Goal: Task Accomplishment & Management: Manage account settings

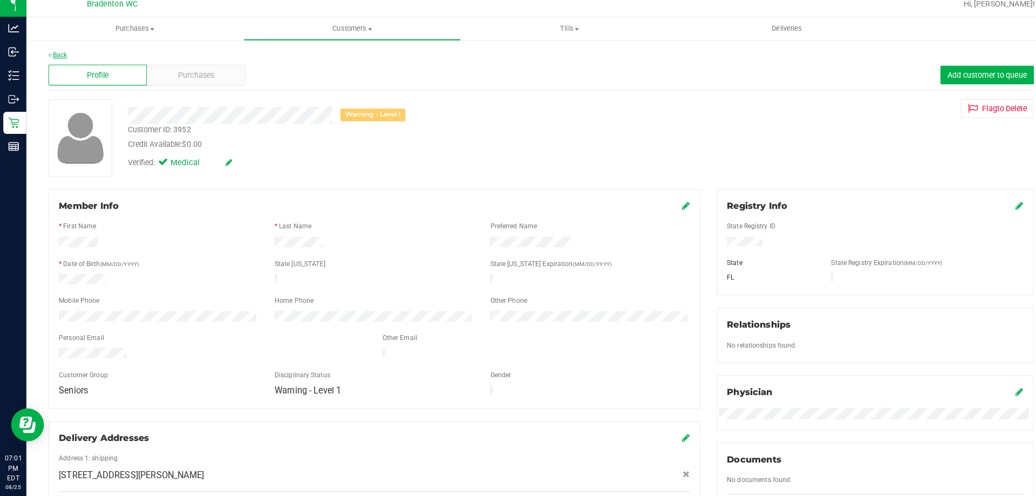
click at [49, 63] on icon at bounding box center [48, 63] width 2 height 6
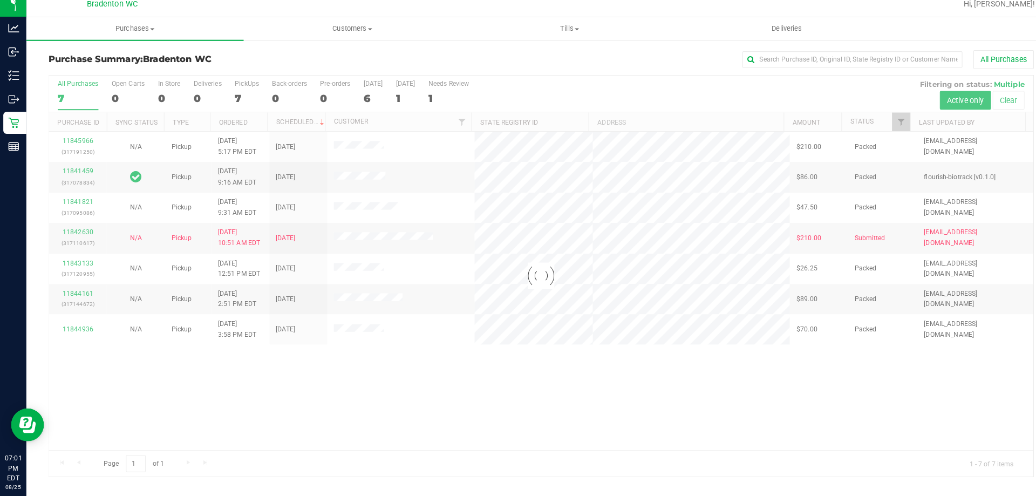
click at [80, 235] on div at bounding box center [531, 279] width 966 height 393
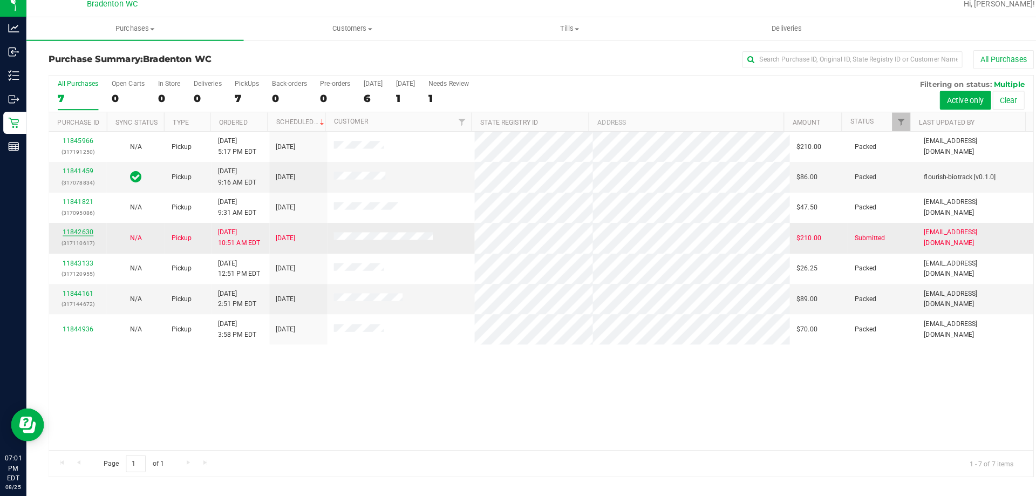
click at [86, 236] on link "11842630" at bounding box center [77, 237] width 30 height 8
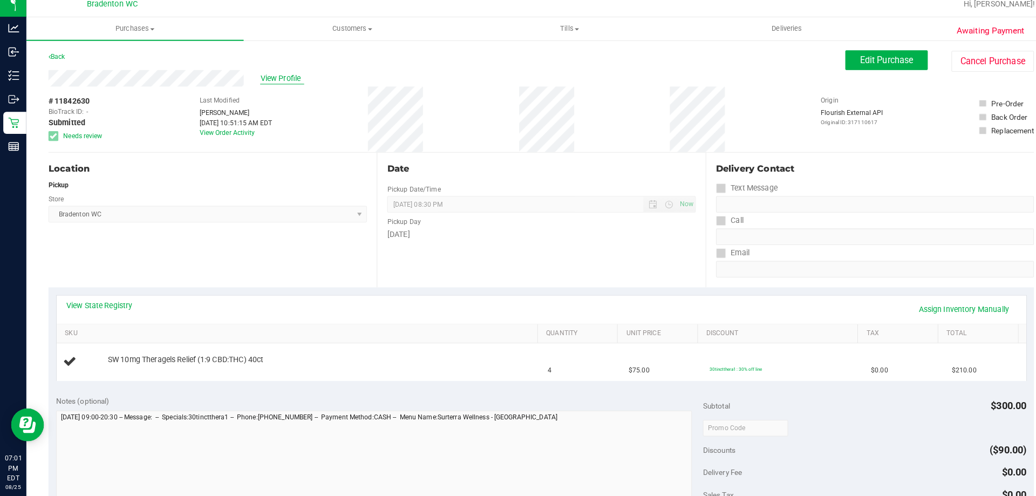
click at [282, 87] on span "View Profile" at bounding box center [276, 85] width 43 height 11
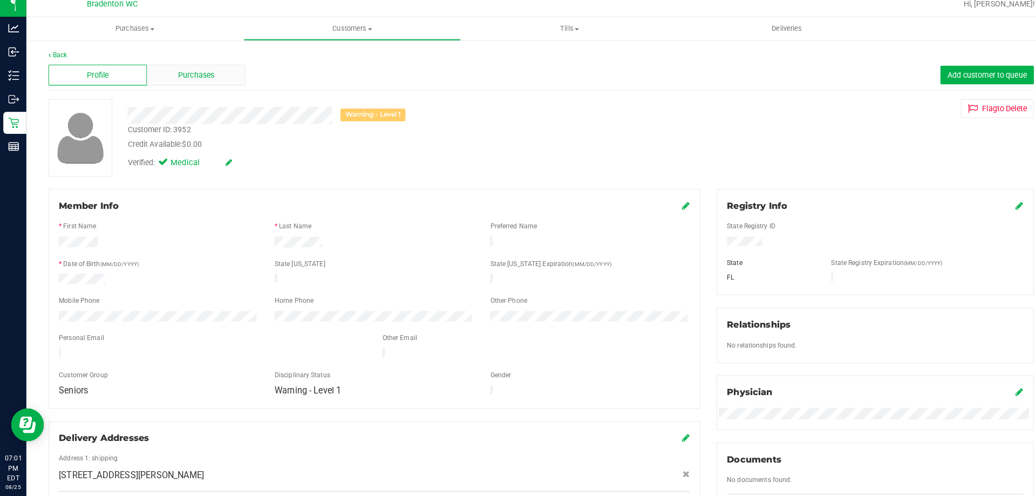
click at [203, 74] on div "Purchases" at bounding box center [192, 82] width 97 height 21
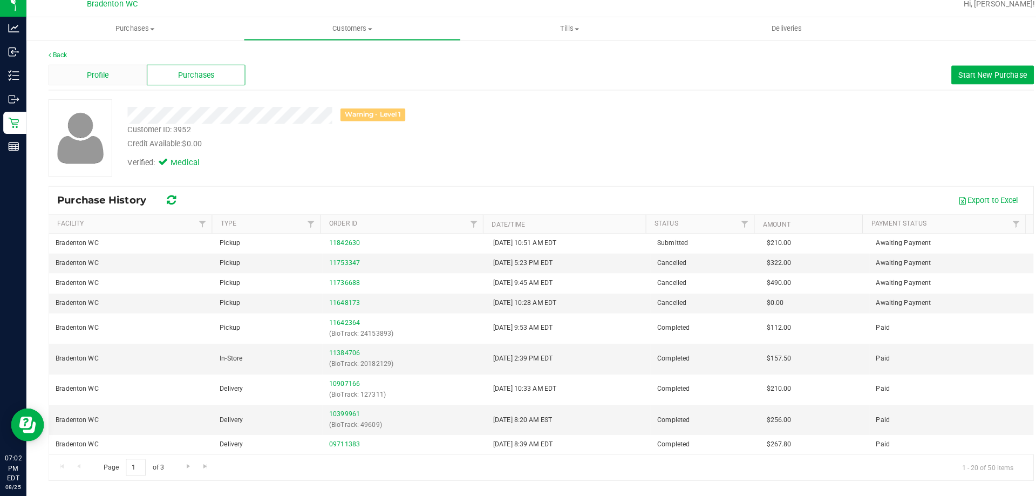
click at [112, 88] on div "Profile" at bounding box center [95, 82] width 97 height 21
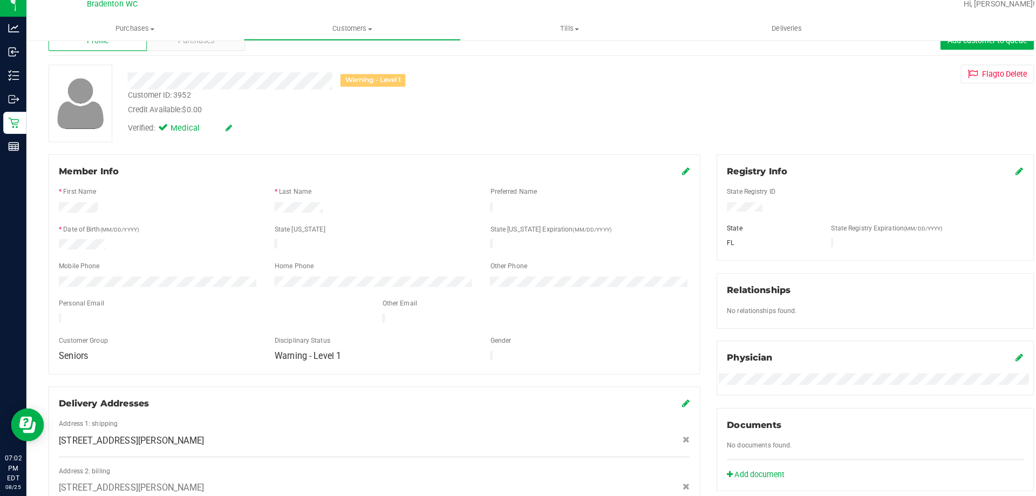
scroll to position [53, 0]
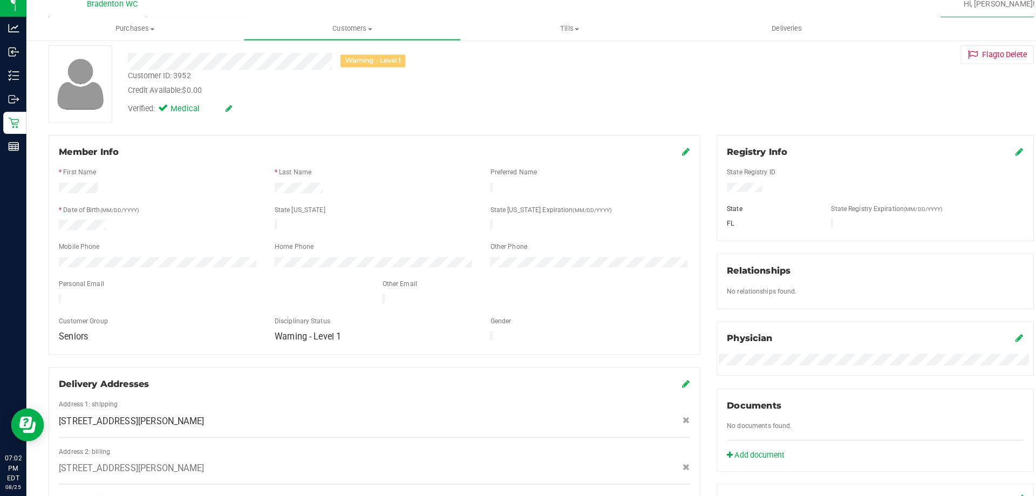
click at [669, 159] on icon at bounding box center [673, 157] width 8 height 9
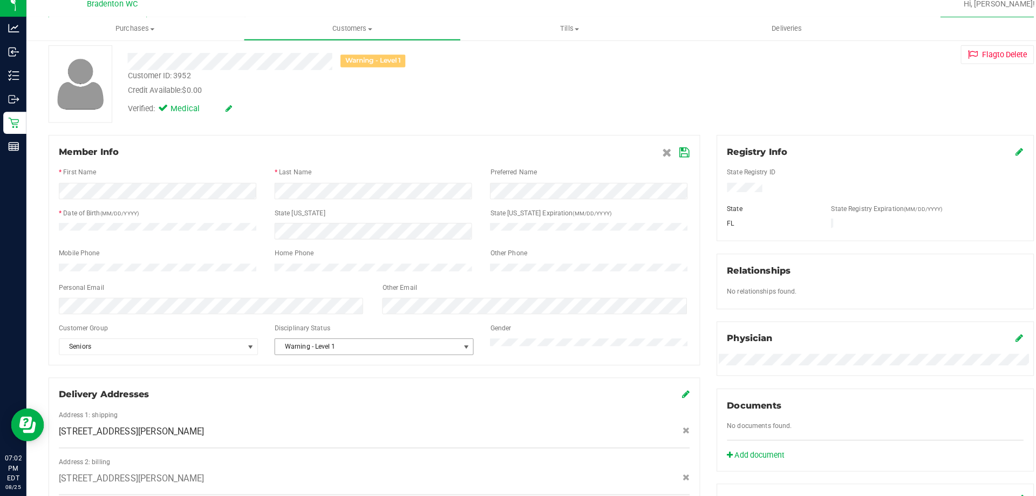
click at [372, 357] on span "Warning - Level 1" at bounding box center [360, 349] width 181 height 15
click at [327, 376] on li "No Issues" at bounding box center [364, 373] width 193 height 16
click at [667, 157] on icon at bounding box center [672, 158] width 10 height 9
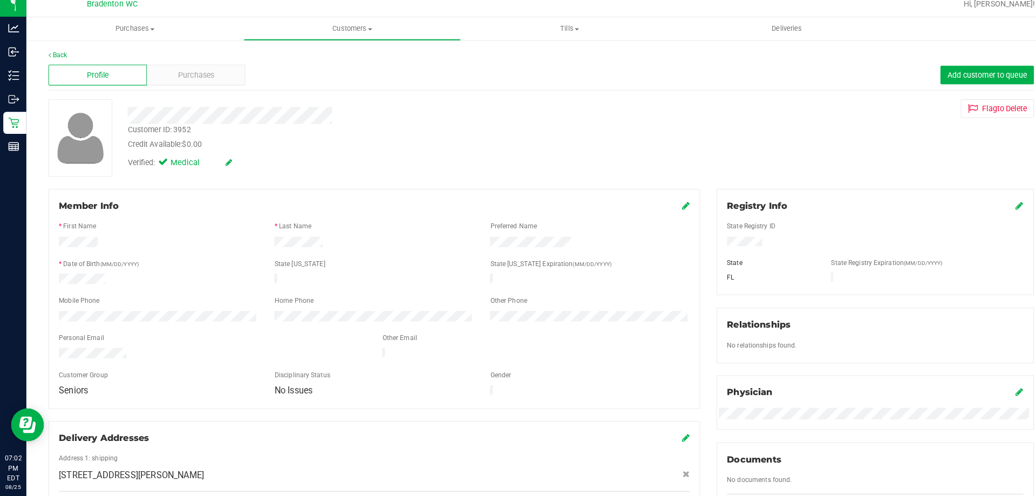
scroll to position [0, 0]
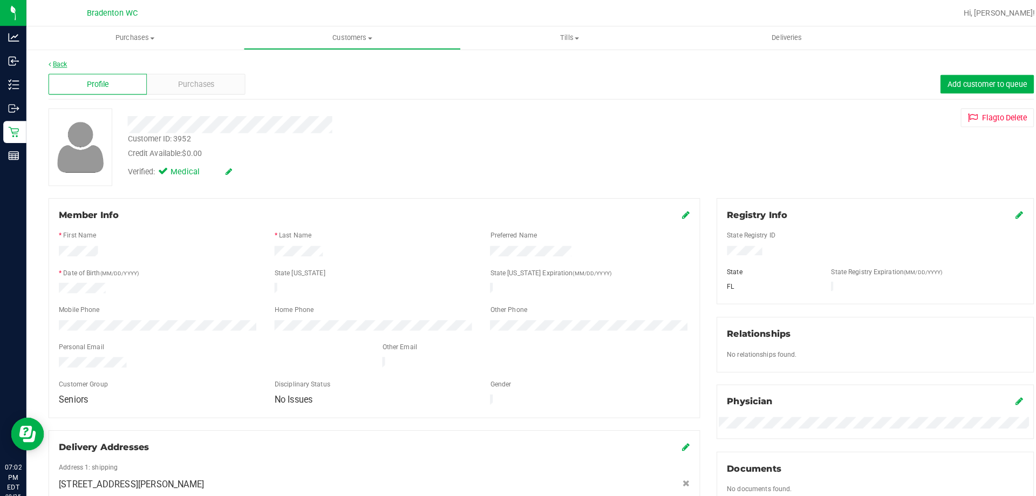
click at [56, 60] on link "Back" at bounding box center [56, 63] width 18 height 8
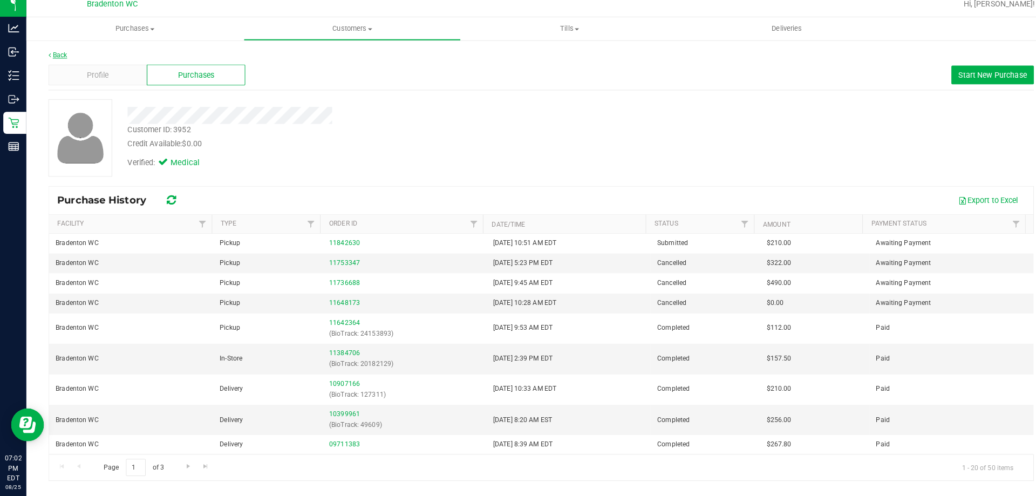
click at [62, 61] on link "Back" at bounding box center [56, 63] width 18 height 8
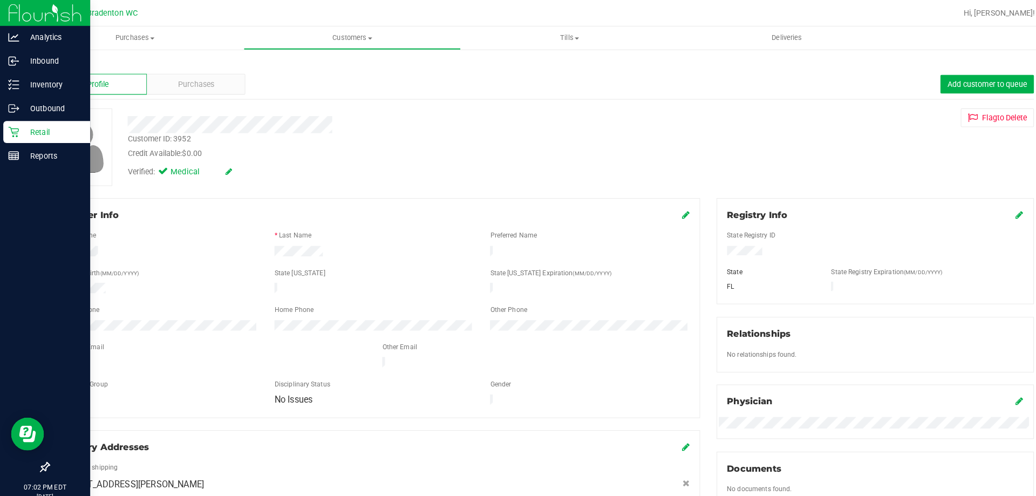
click at [31, 133] on p "Retail" at bounding box center [51, 129] width 65 height 13
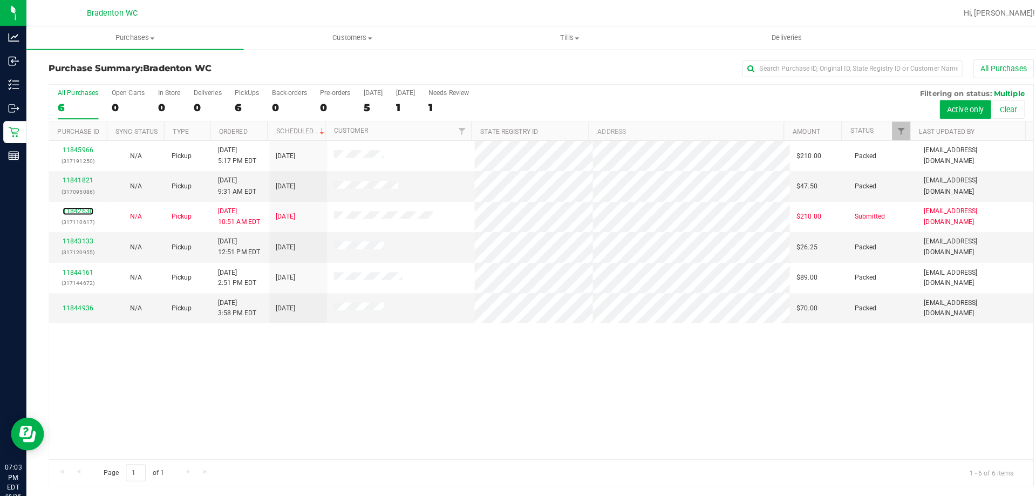
click at [83, 206] on link "11842630" at bounding box center [77, 207] width 30 height 8
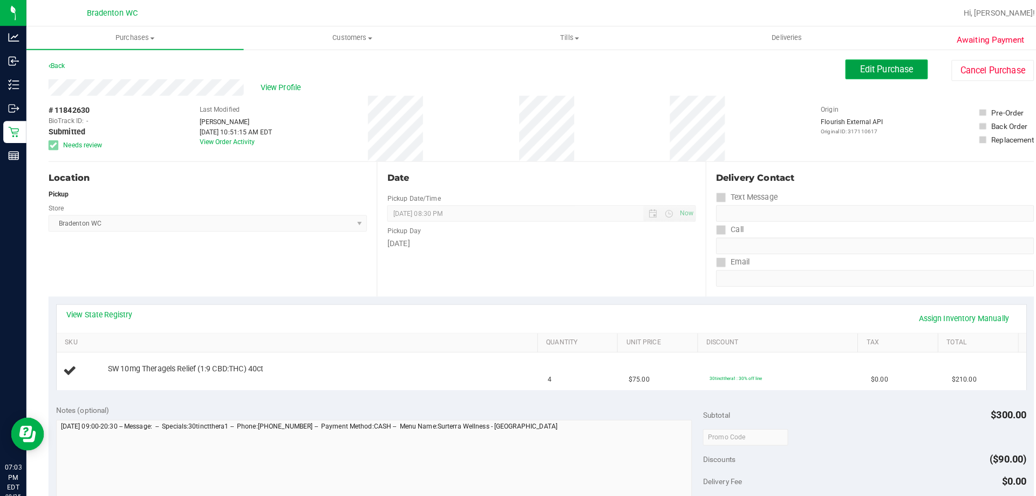
click at [881, 72] on span "Edit Purchase" at bounding box center [870, 68] width 52 height 10
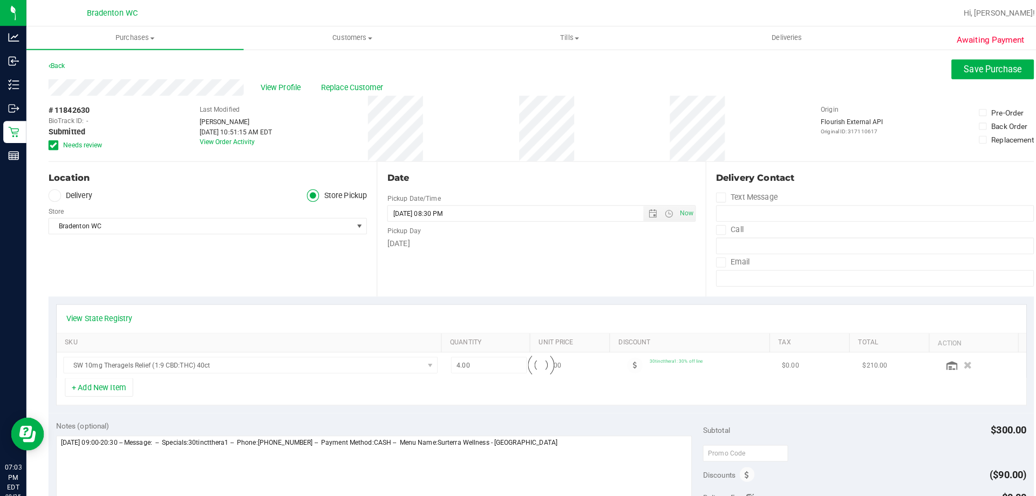
click at [53, 142] on icon at bounding box center [52, 142] width 7 height 0
click at [0, 0] on input "Needs review" at bounding box center [0, 0] width 0 height 0
click at [946, 68] on span "Save Purchase" at bounding box center [974, 68] width 57 height 10
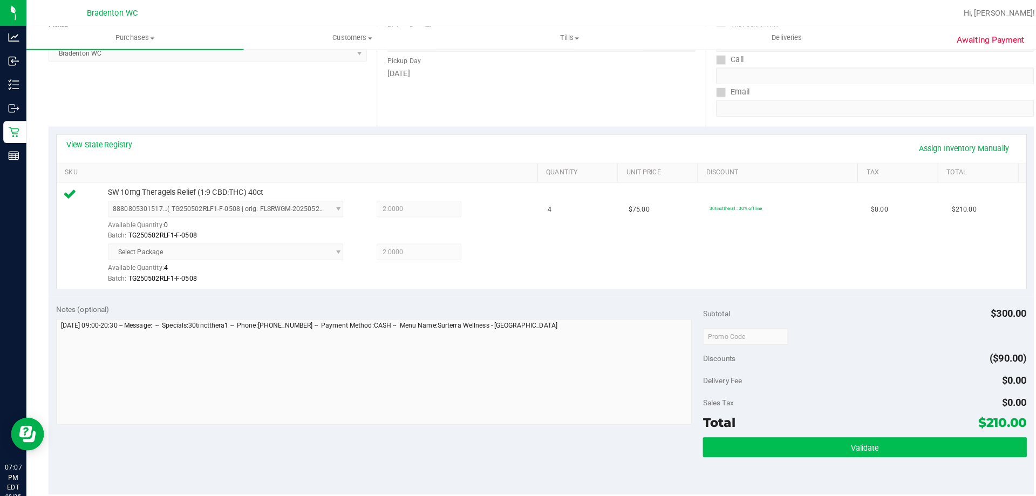
scroll to position [265, 0]
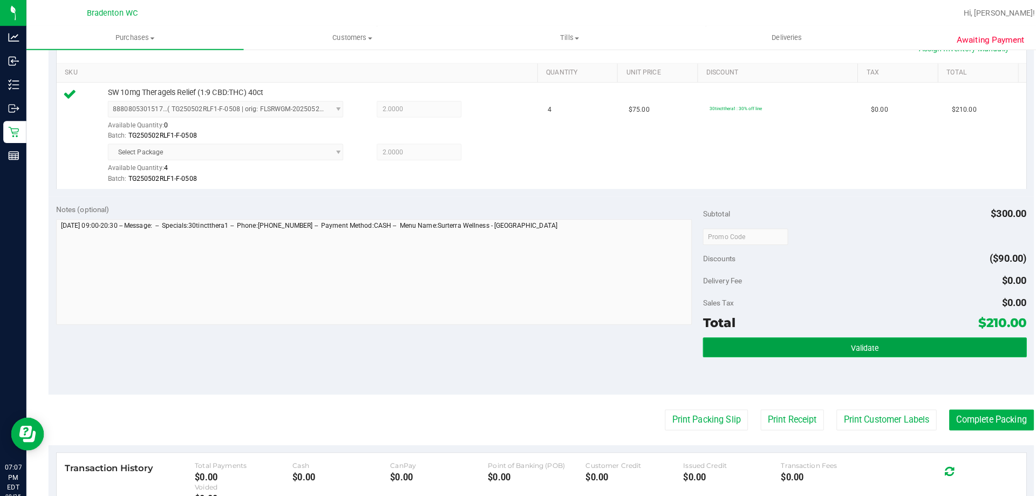
click at [856, 342] on button "Validate" at bounding box center [848, 340] width 317 height 19
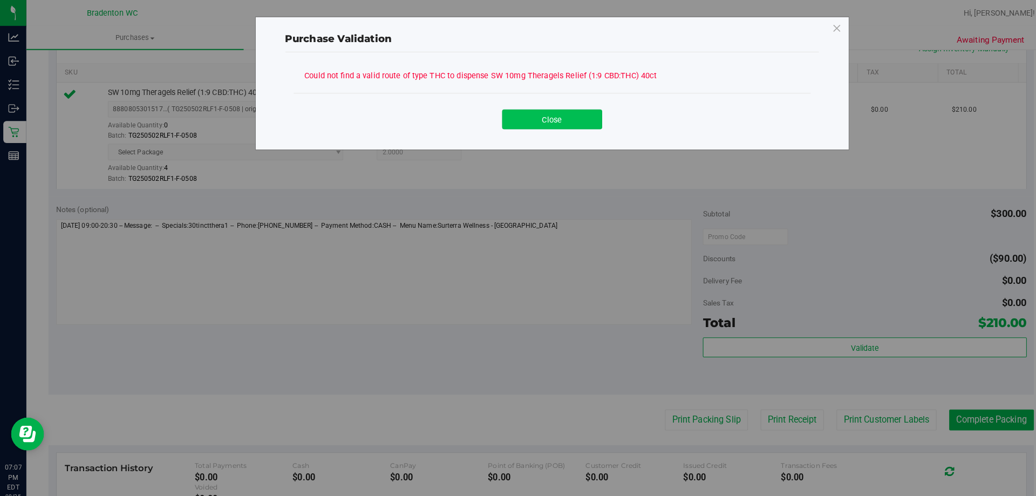
click at [528, 112] on button "Close" at bounding box center [542, 116] width 98 height 19
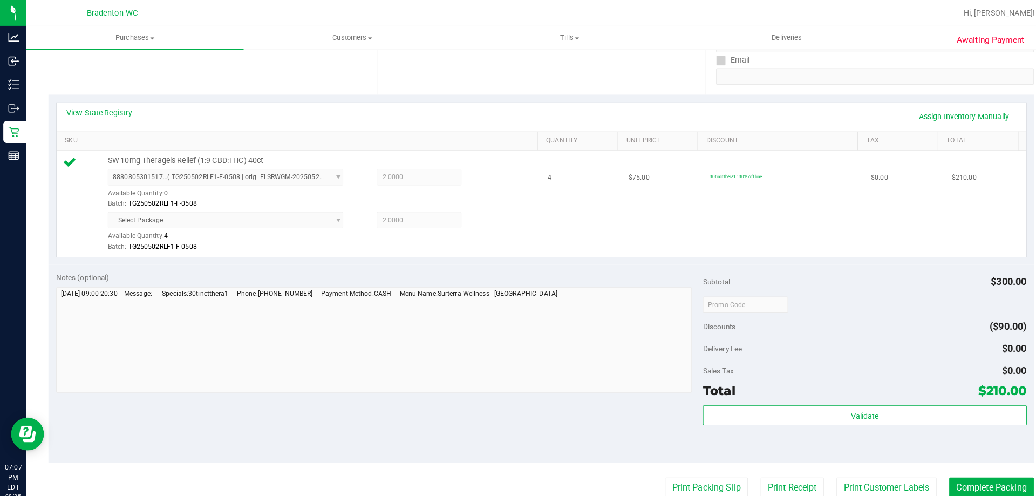
scroll to position [106, 0]
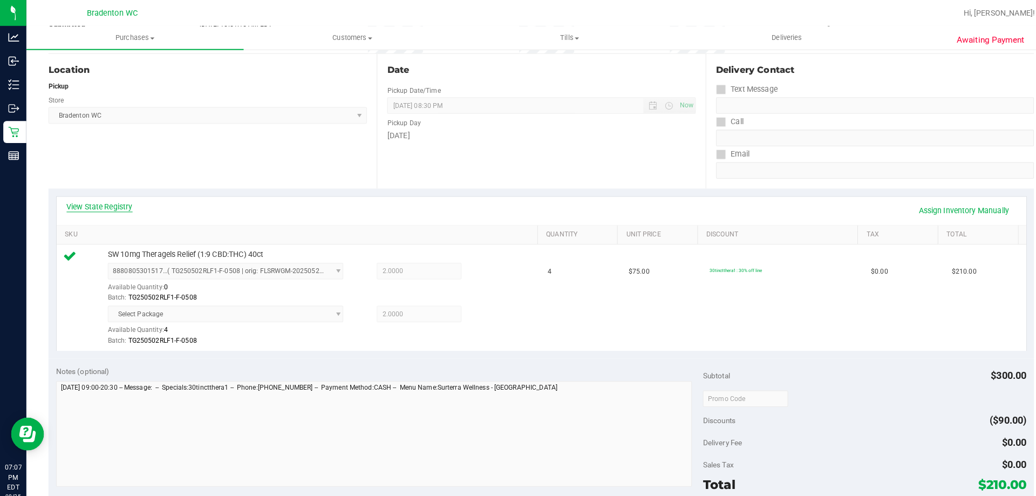
click at [106, 198] on link "View State Registry" at bounding box center [97, 203] width 65 height 11
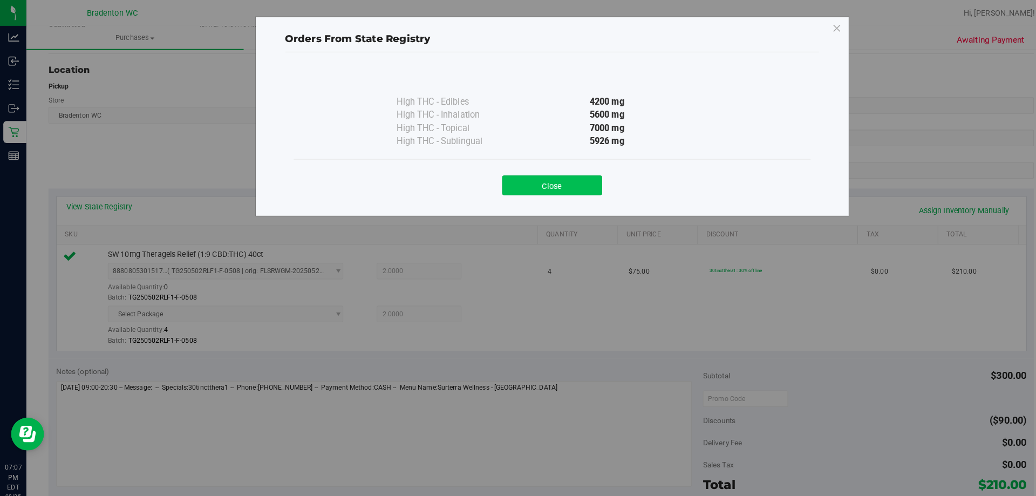
click at [543, 177] on button "Close" at bounding box center [542, 181] width 98 height 19
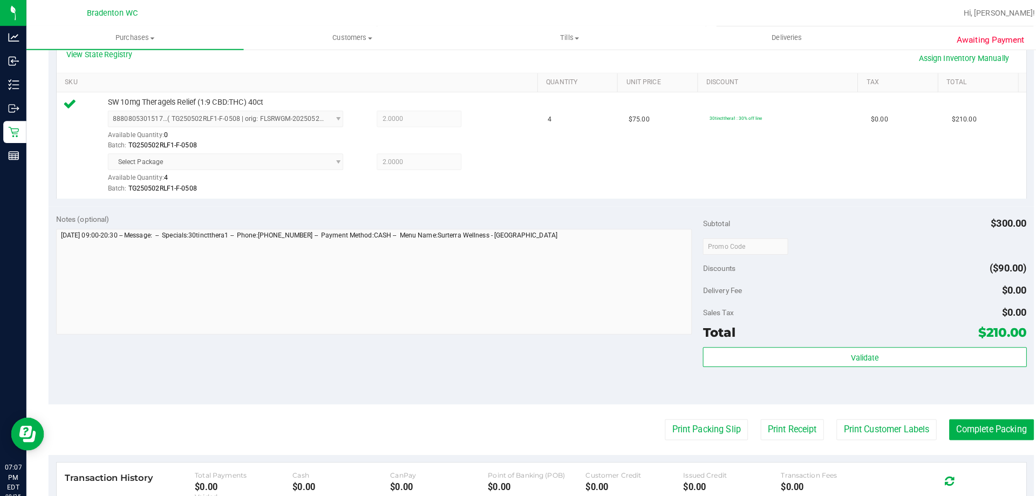
scroll to position [265, 0]
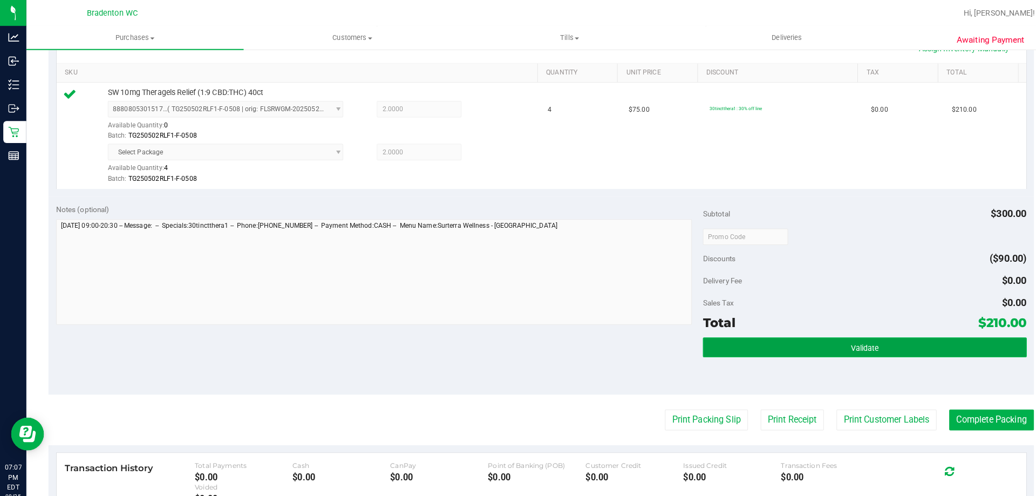
click at [818, 334] on button "Validate" at bounding box center [848, 340] width 317 height 19
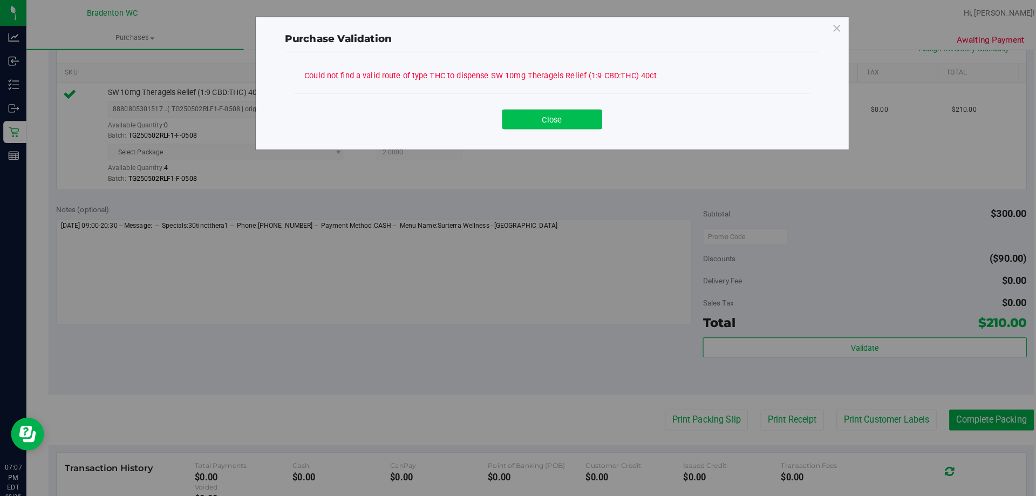
click at [548, 117] on button "Close" at bounding box center [542, 116] width 98 height 19
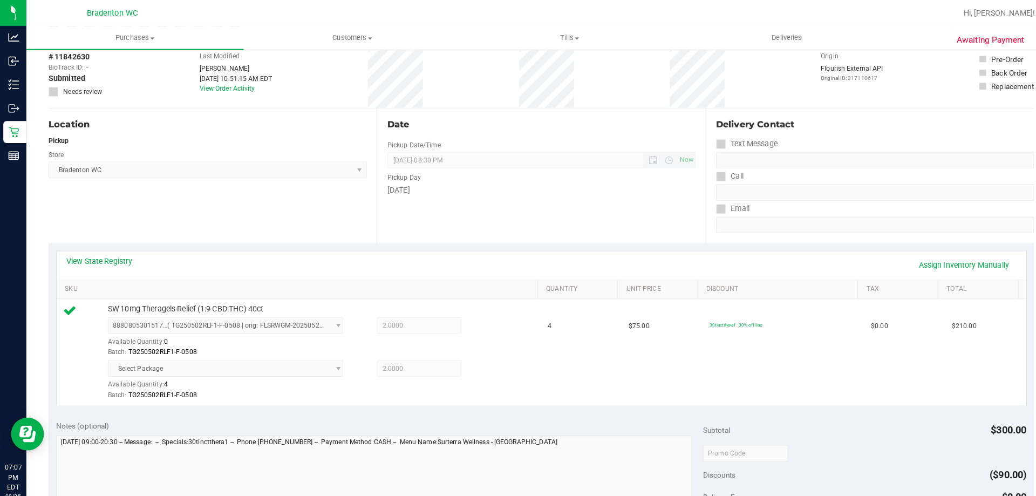
scroll to position [0, 0]
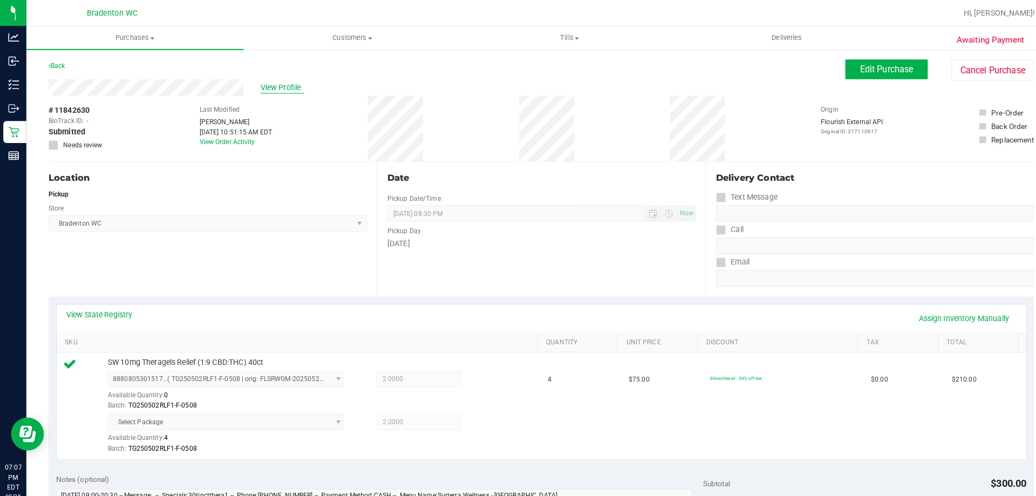
click at [270, 84] on span "View Profile" at bounding box center [276, 85] width 43 height 11
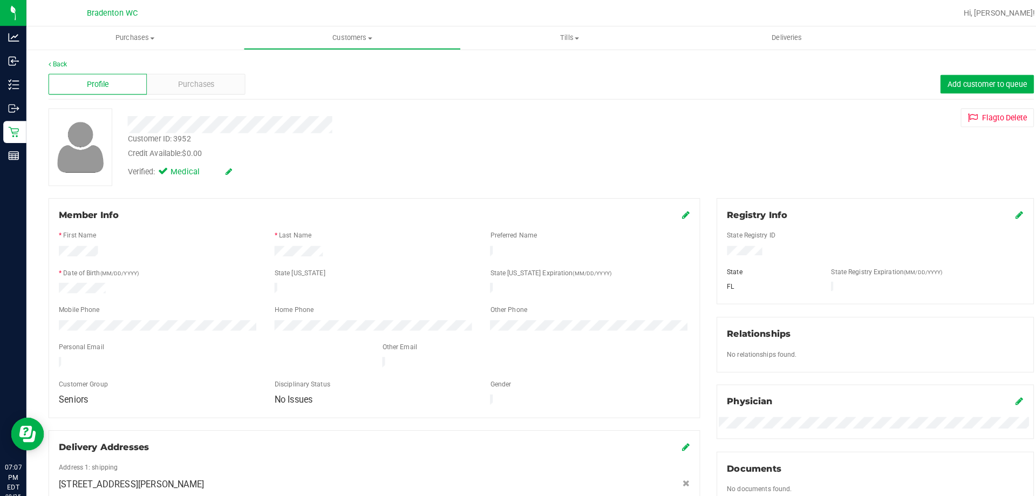
click at [669, 211] on icon at bounding box center [673, 210] width 8 height 9
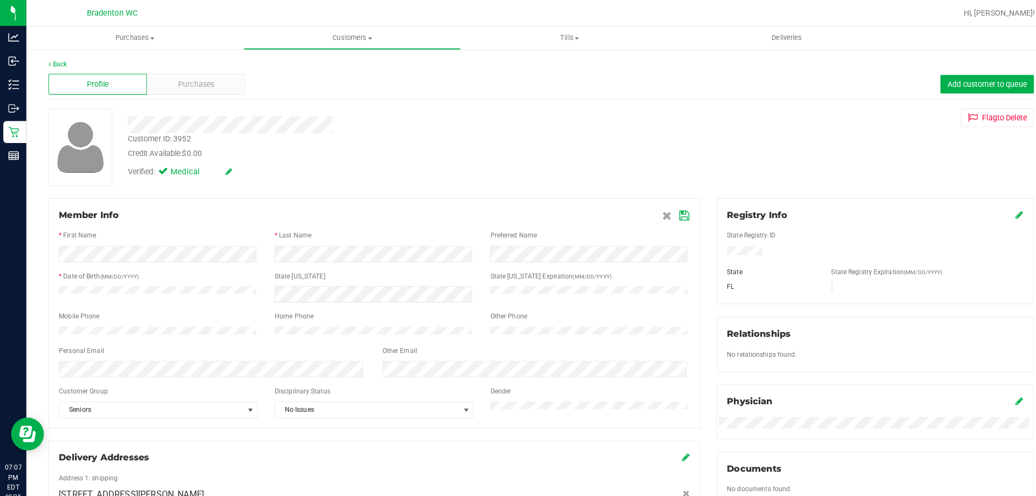
click at [667, 212] on icon at bounding box center [672, 211] width 10 height 9
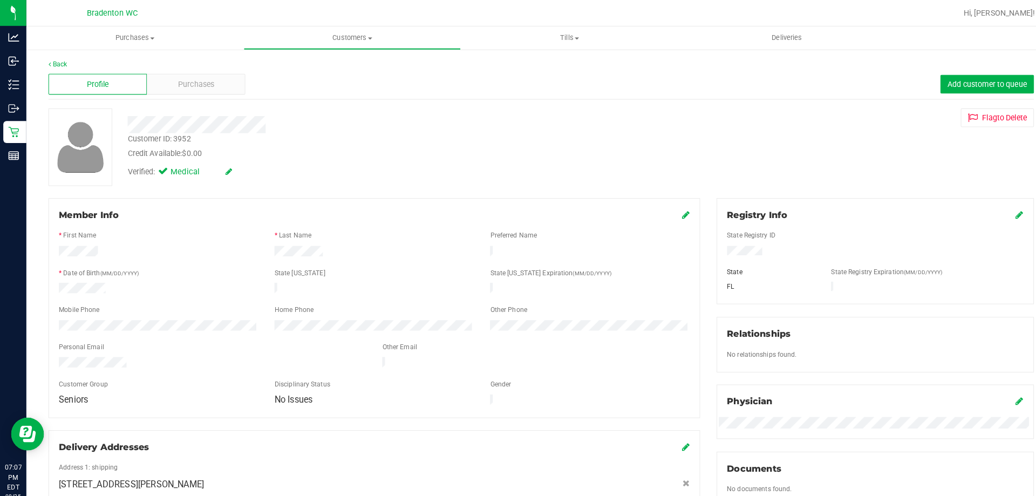
click at [174, 135] on div "Customer ID: 3952" at bounding box center [156, 136] width 62 height 11
copy div "Customer ID: 3952"
click at [61, 62] on link "Back" at bounding box center [56, 63] width 18 height 8
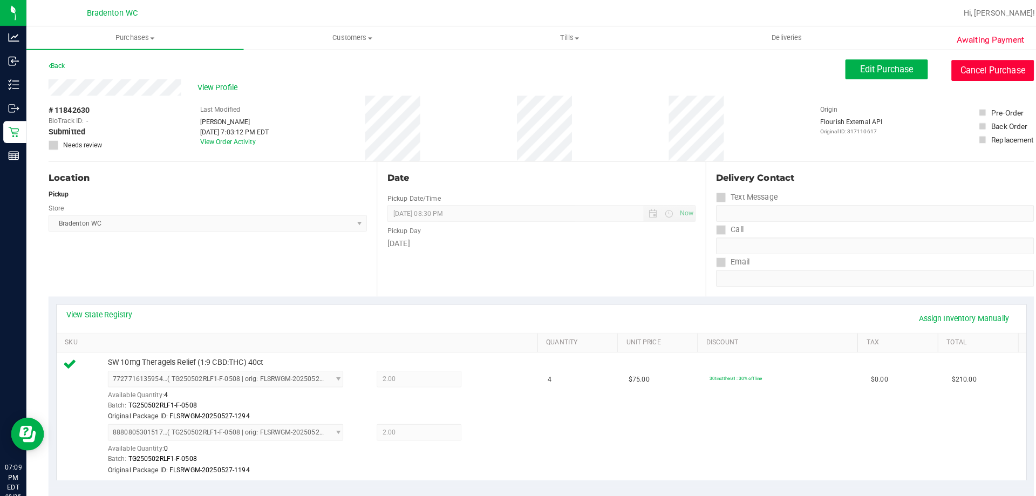
click at [953, 67] on button "Cancel Purchase" at bounding box center [974, 69] width 81 height 21
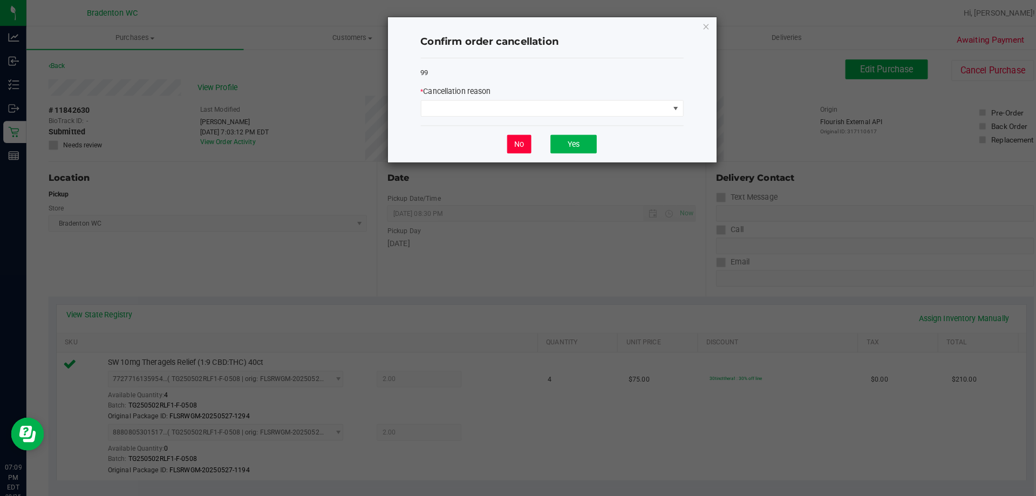
click at [518, 143] on button "No" at bounding box center [510, 141] width 24 height 18
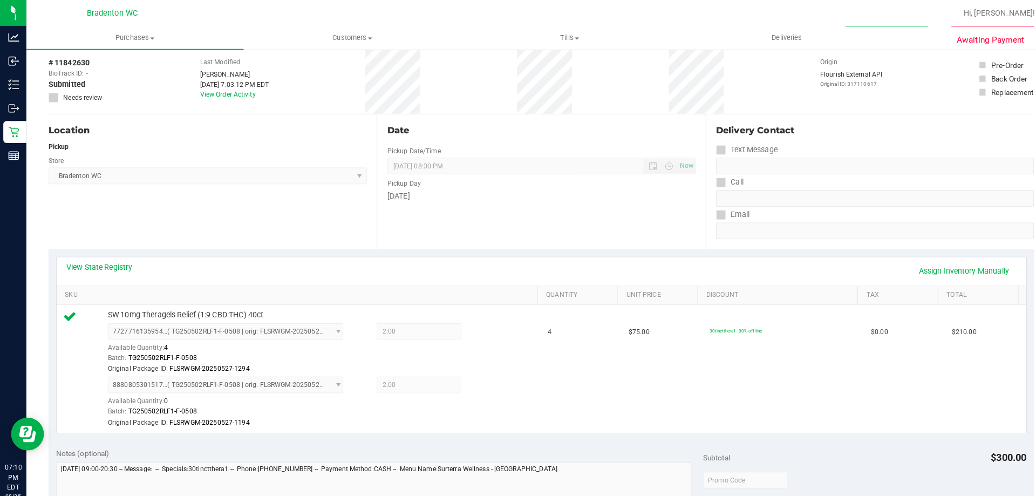
scroll to position [49, 0]
click at [912, 268] on link "Assign Inventory Manually" at bounding box center [946, 264] width 103 height 18
click at [473, 373] on icon at bounding box center [478, 377] width 11 height 12
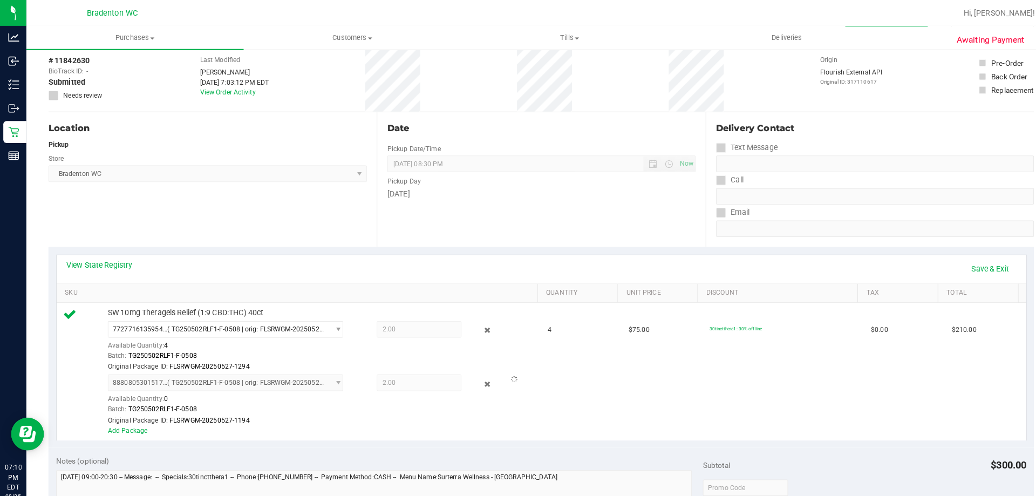
click at [675, 252] on div "View State Registry Save & Exit" at bounding box center [532, 264] width 952 height 28
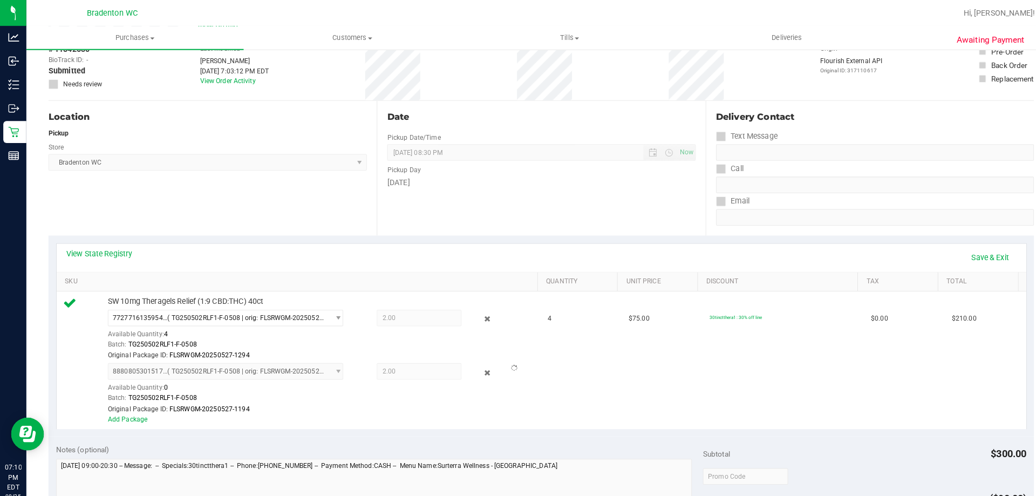
scroll to position [0, 0]
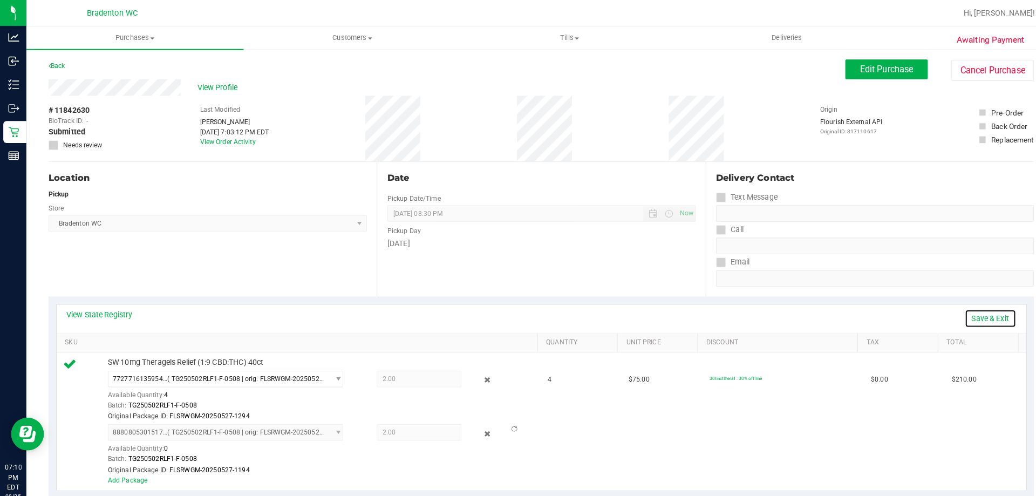
click at [967, 310] on link "Save & Exit" at bounding box center [972, 312] width 51 height 18
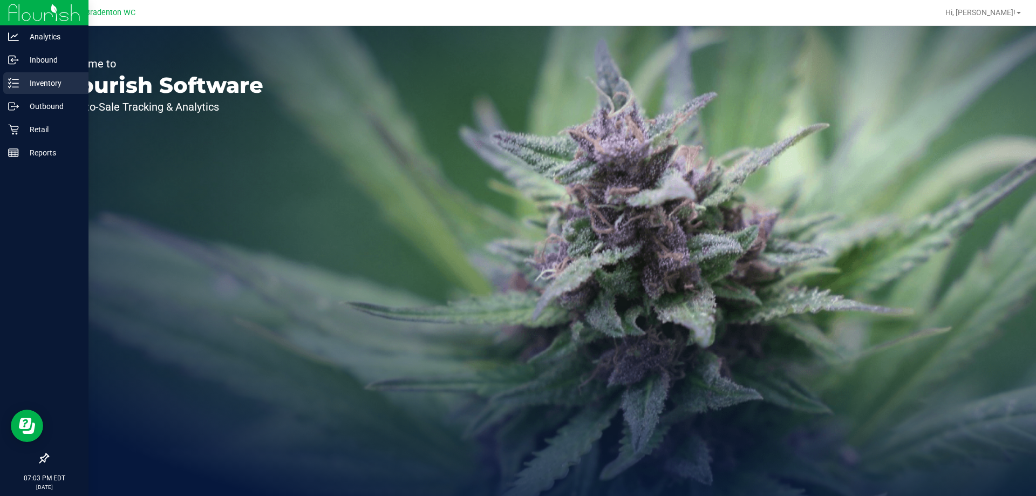
click at [18, 77] on div "Inventory" at bounding box center [45, 83] width 85 height 22
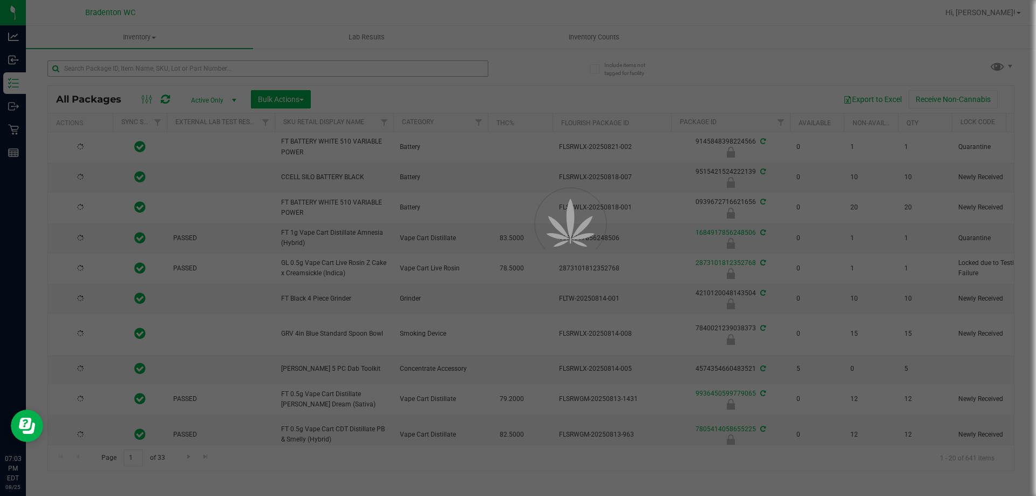
click at [165, 68] on div at bounding box center [518, 248] width 1036 height 496
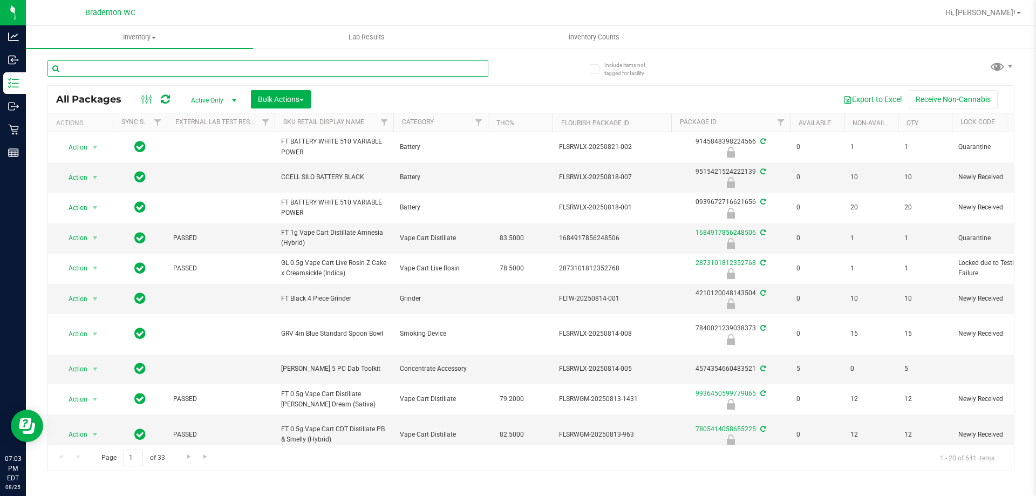
click at [165, 68] on input "text" at bounding box center [267, 68] width 441 height 16
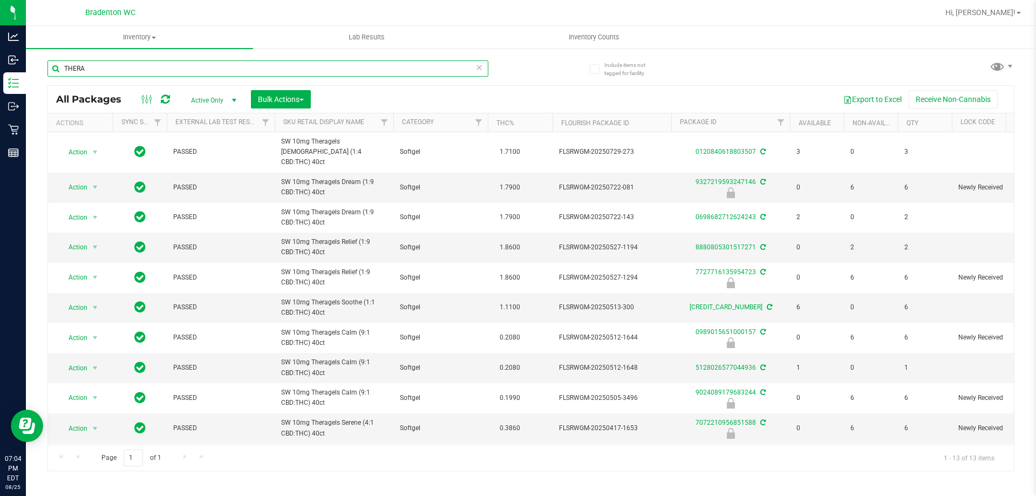
type input "THERA"
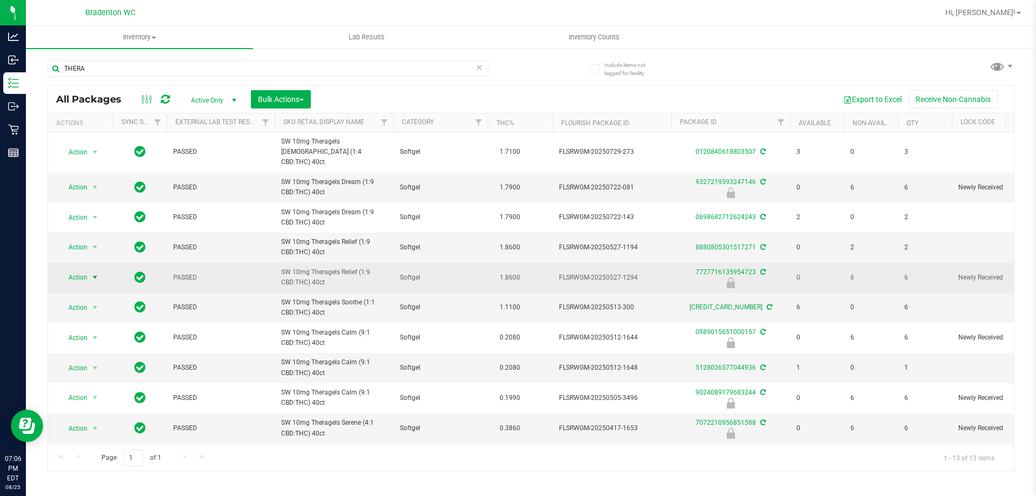
click at [93, 273] on span "select" at bounding box center [95, 277] width 9 height 9
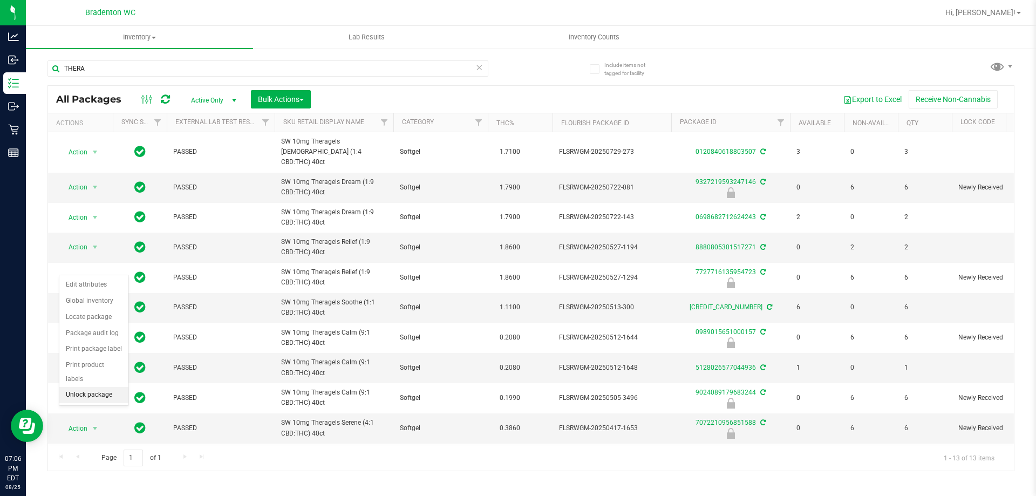
click at [93, 387] on li "Unlock package" at bounding box center [93, 395] width 69 height 16
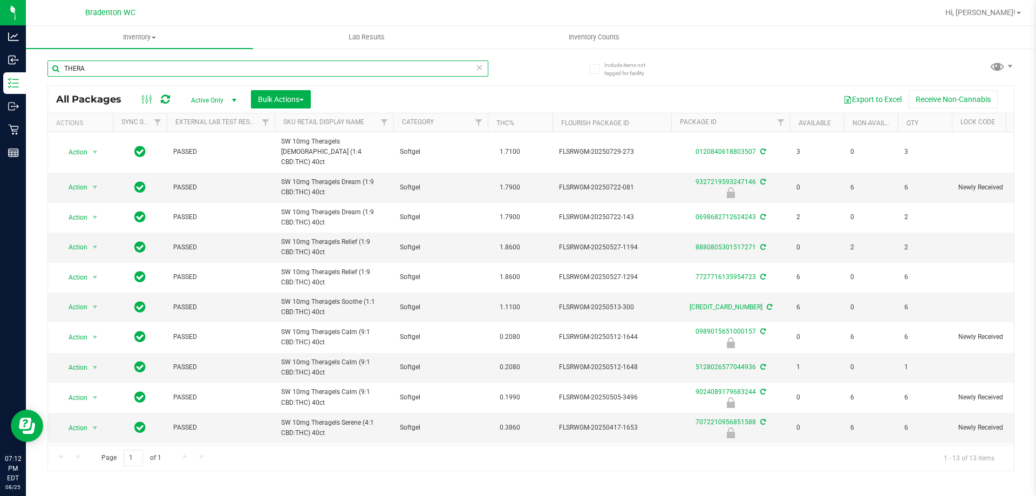
click at [122, 67] on input "THERA" at bounding box center [267, 68] width 441 height 16
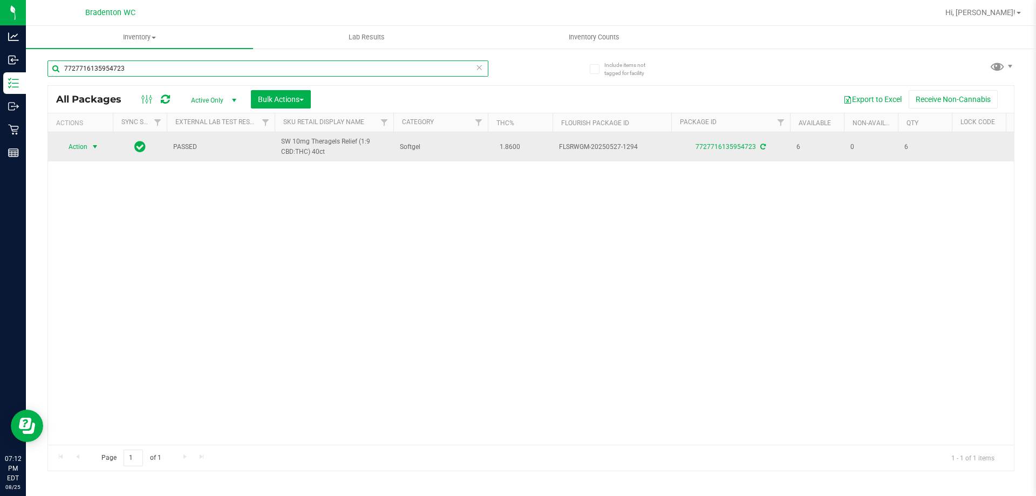
type input "7727716135954723"
click at [90, 142] on span "select" at bounding box center [95, 146] width 13 height 15
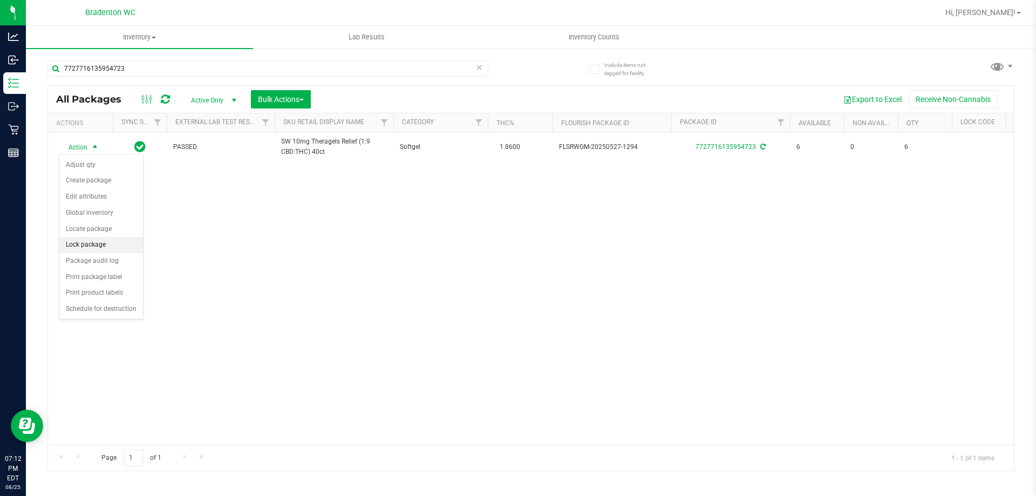
click at [99, 247] on li "Lock package" at bounding box center [101, 245] width 84 height 16
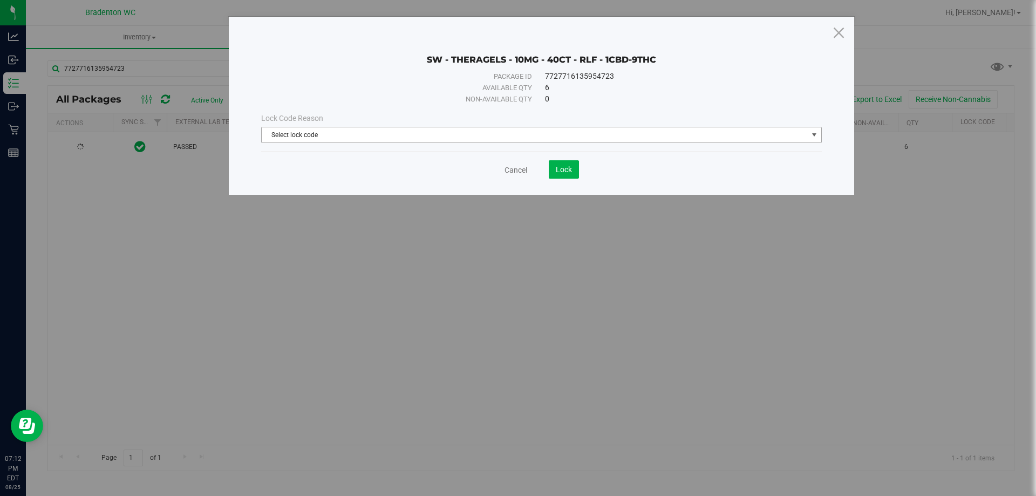
click at [464, 138] on span "Select lock code" at bounding box center [535, 134] width 546 height 15
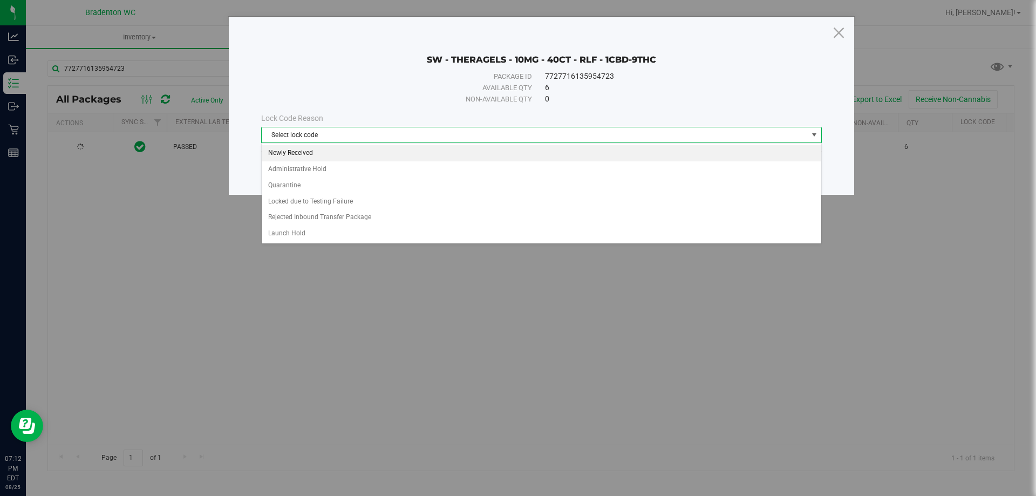
click at [407, 152] on li "Newly Received" at bounding box center [542, 153] width 560 height 16
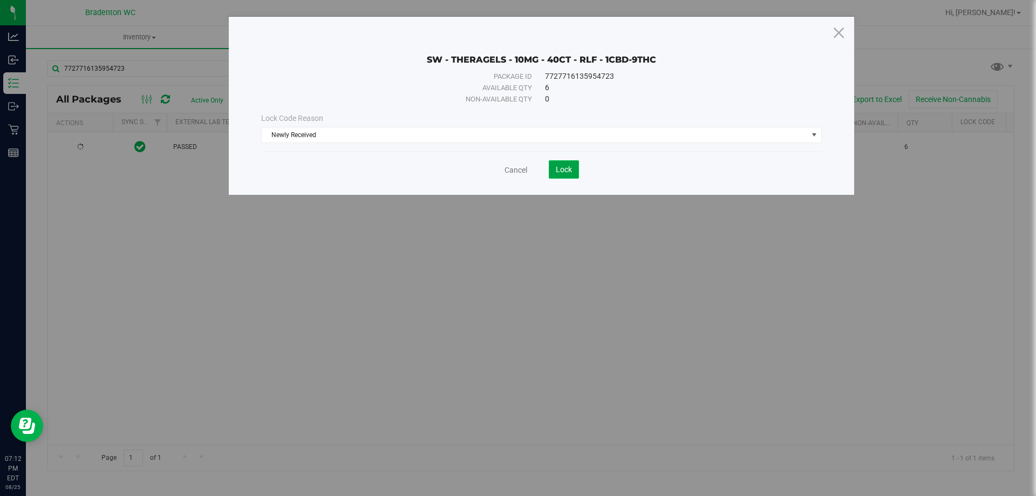
click at [562, 172] on span "Lock" at bounding box center [564, 169] width 16 height 9
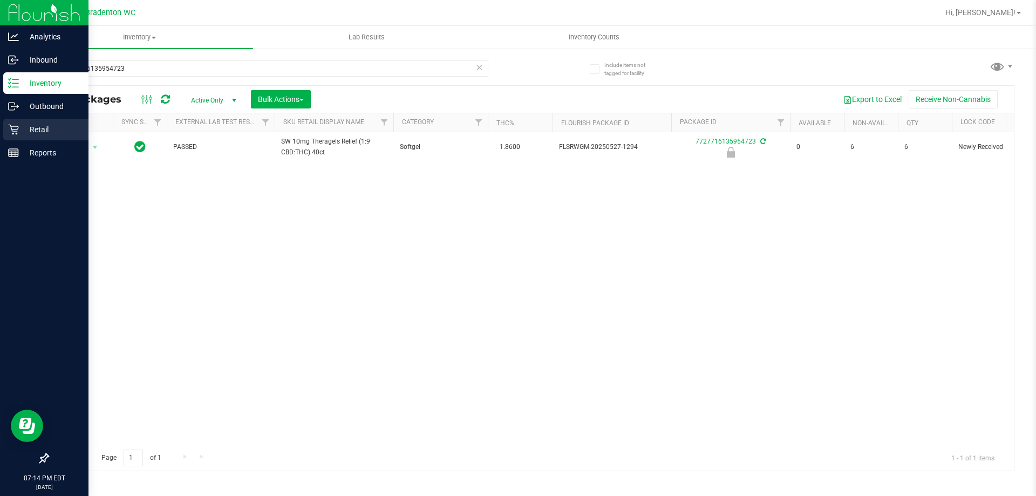
click at [9, 132] on icon at bounding box center [13, 129] width 11 height 11
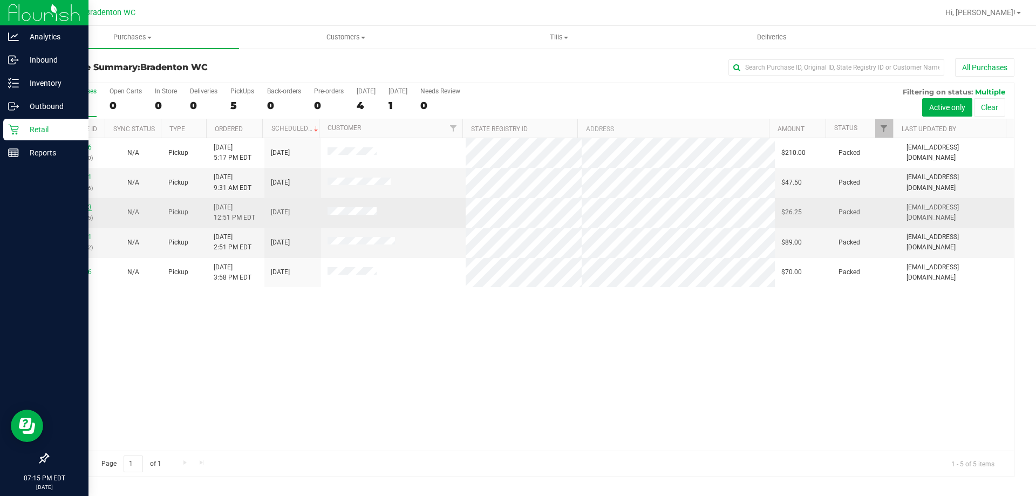
click at [70, 207] on link "11843133" at bounding box center [77, 207] width 30 height 8
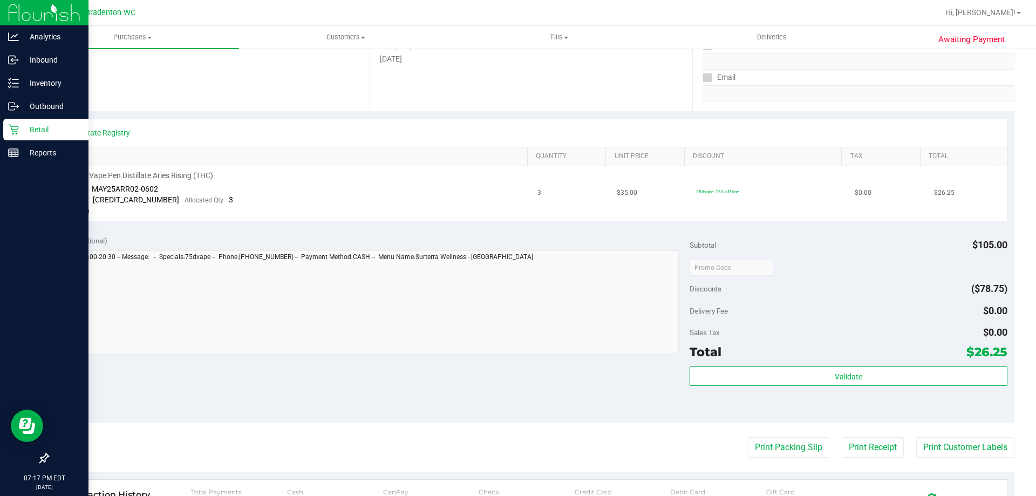
scroll to position [184, 0]
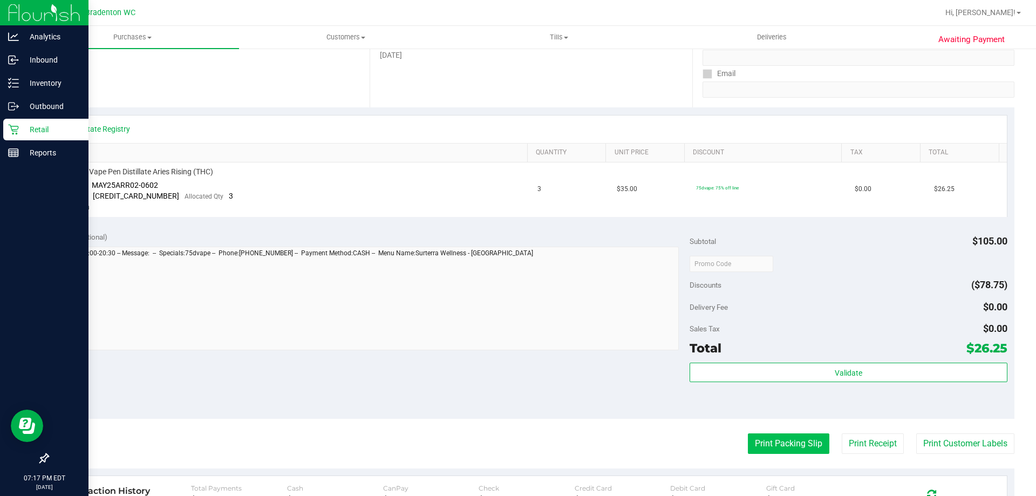
click at [782, 437] on button "Print Packing Slip" at bounding box center [788, 443] width 81 height 21
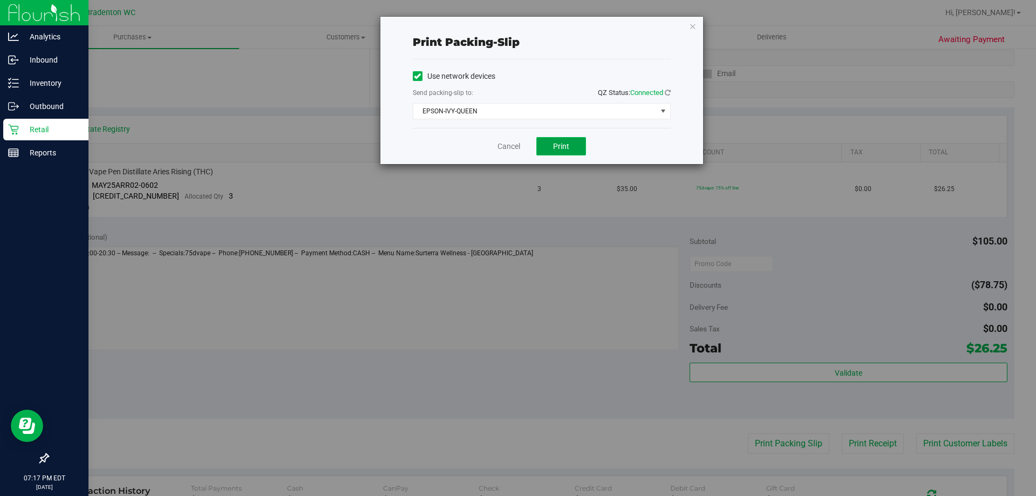
click at [561, 146] on span "Print" at bounding box center [561, 146] width 16 height 9
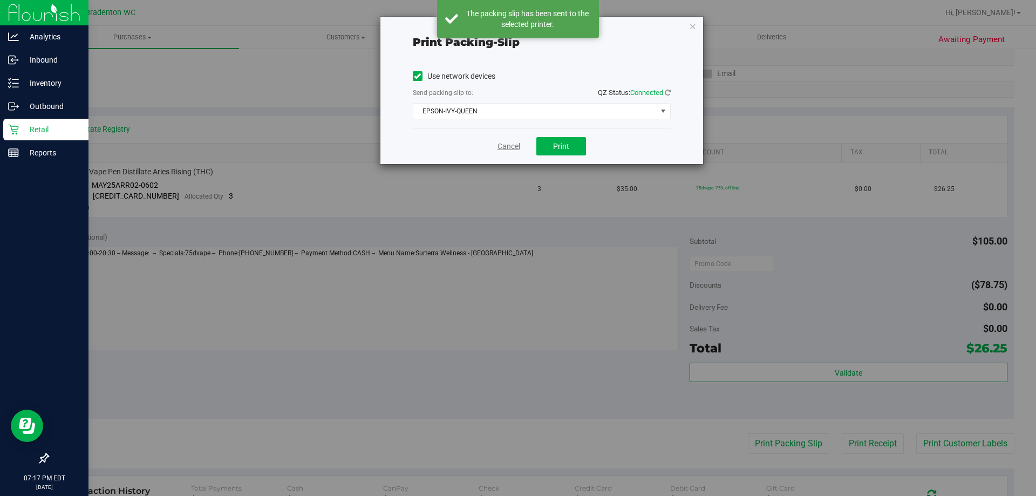
click at [505, 144] on link "Cancel" at bounding box center [509, 146] width 23 height 11
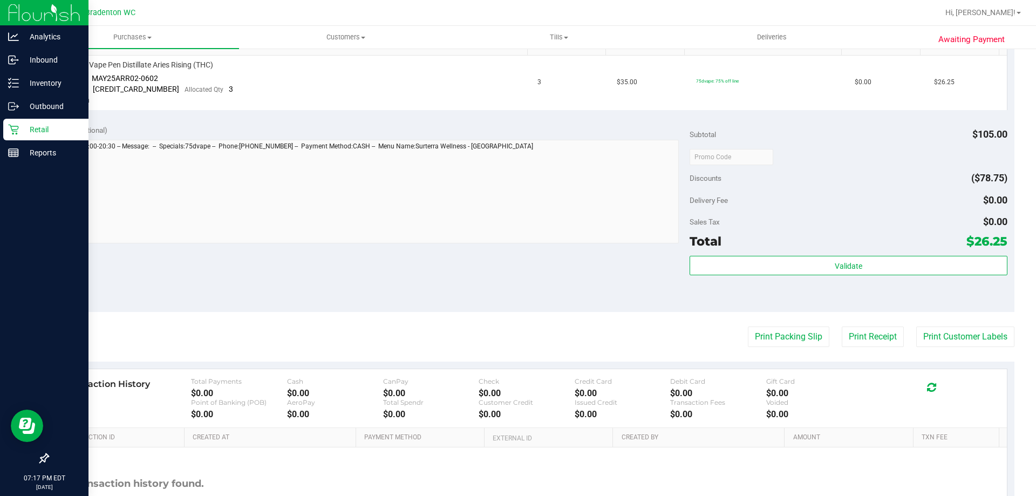
scroll to position [292, 0]
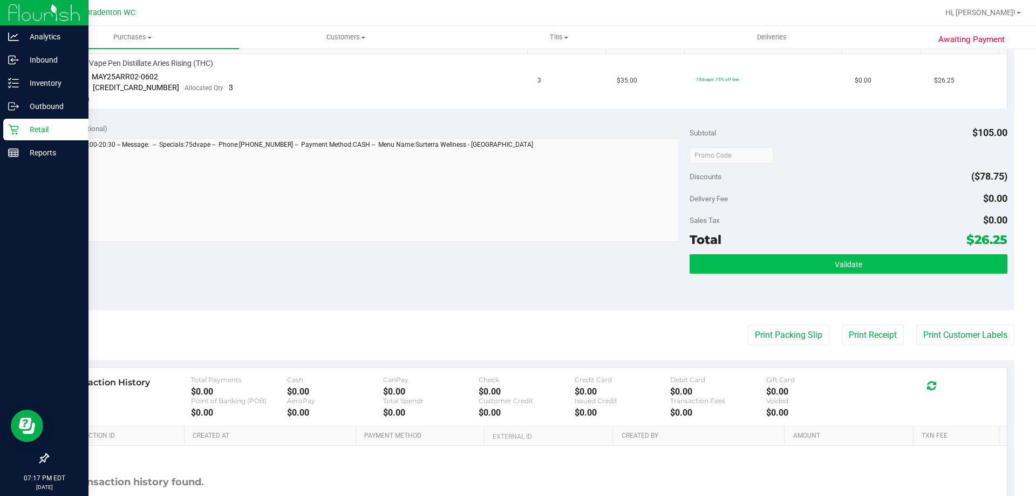
click at [751, 260] on button "Validate" at bounding box center [848, 263] width 317 height 19
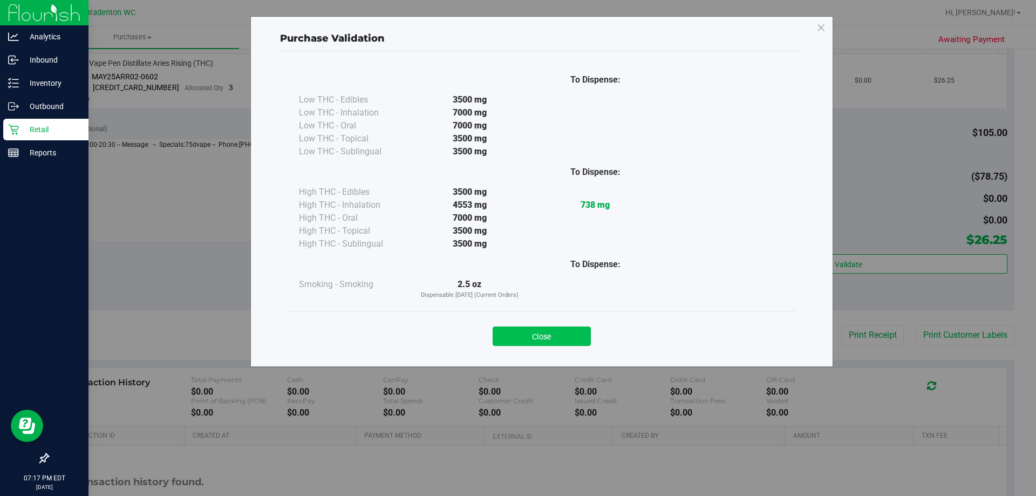
click at [561, 342] on button "Close" at bounding box center [542, 336] width 98 height 19
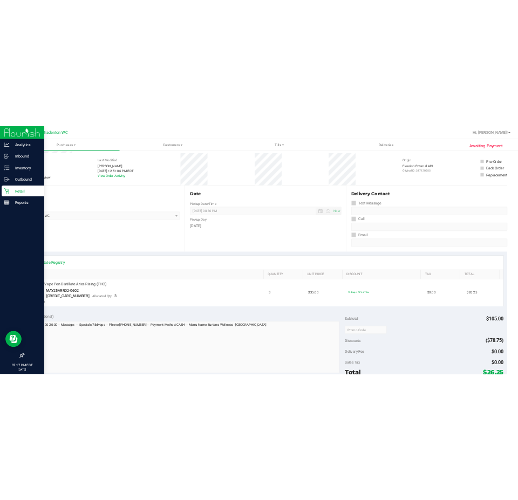
scroll to position [0, 0]
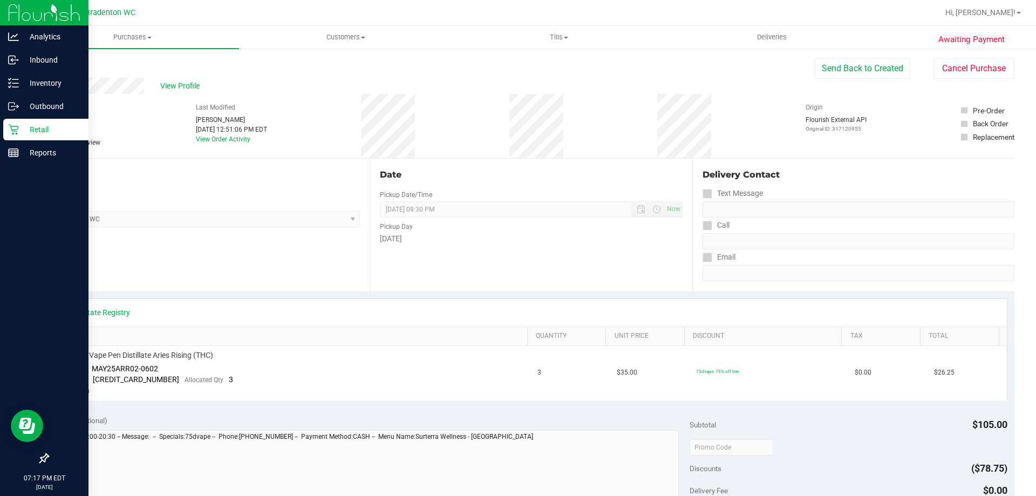
click at [10, 136] on div "Retail" at bounding box center [45, 130] width 85 height 22
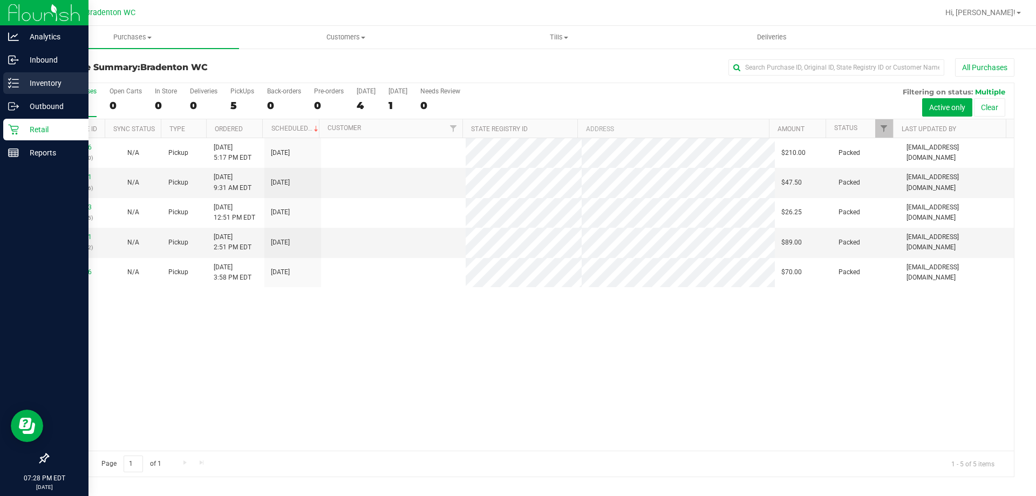
click at [22, 79] on p "Inventory" at bounding box center [51, 83] width 65 height 13
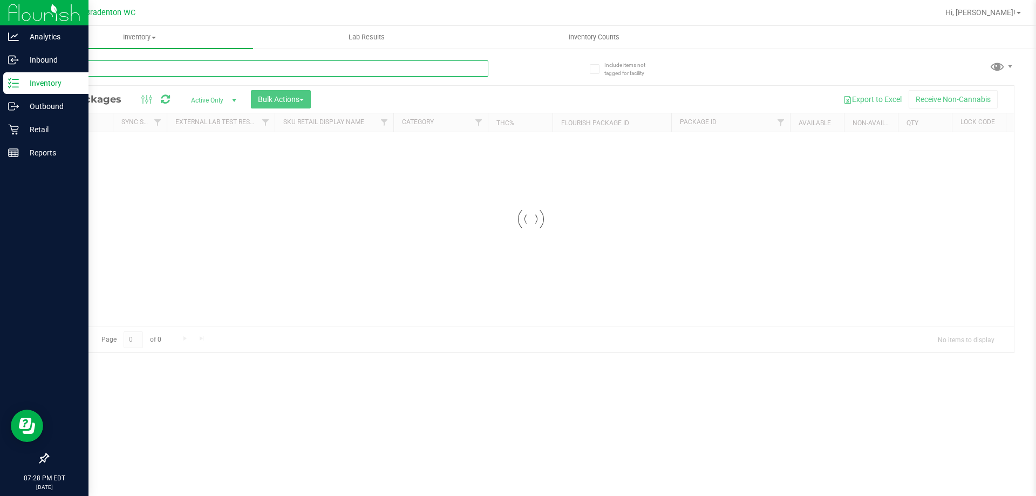
click at [166, 60] on div "Inventory All packages All inventory Waste log Create inventory Lab Results Inv…" at bounding box center [531, 261] width 1010 height 470
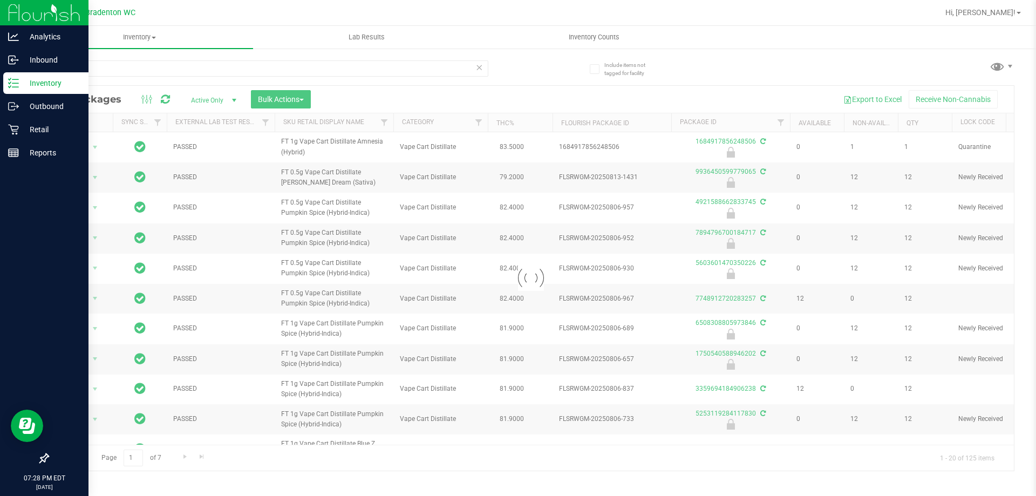
click at [527, 129] on th "THC%" at bounding box center [520, 122] width 65 height 19
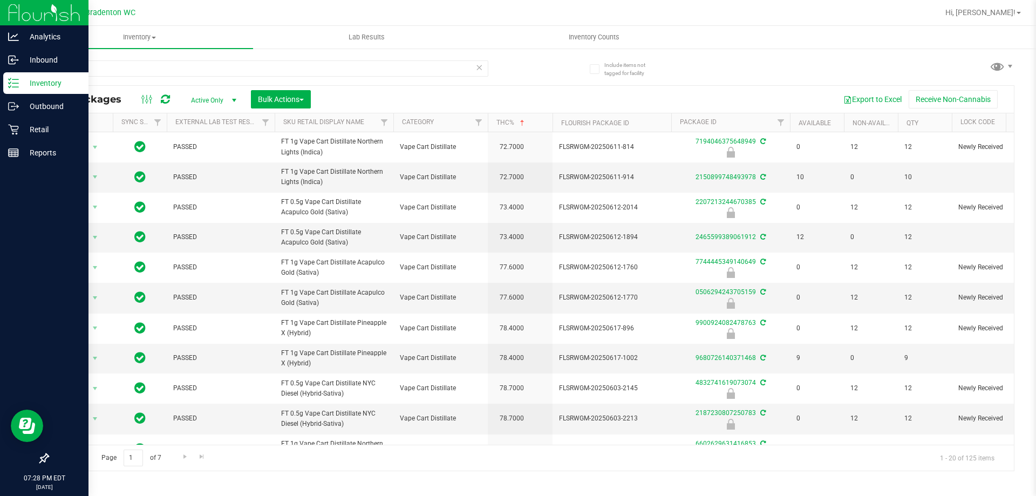
click at [527, 129] on th "THC%" at bounding box center [520, 122] width 65 height 19
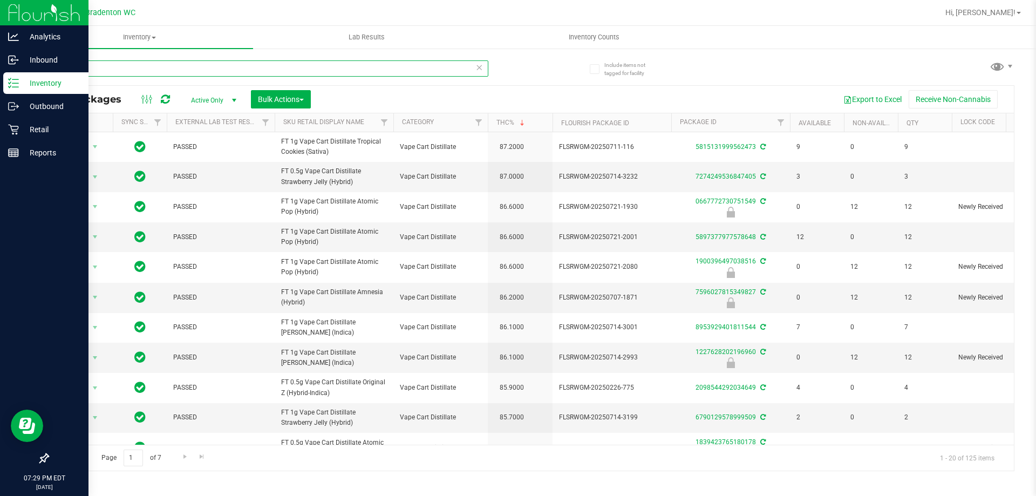
click at [153, 62] on input "bdt" at bounding box center [267, 68] width 441 height 16
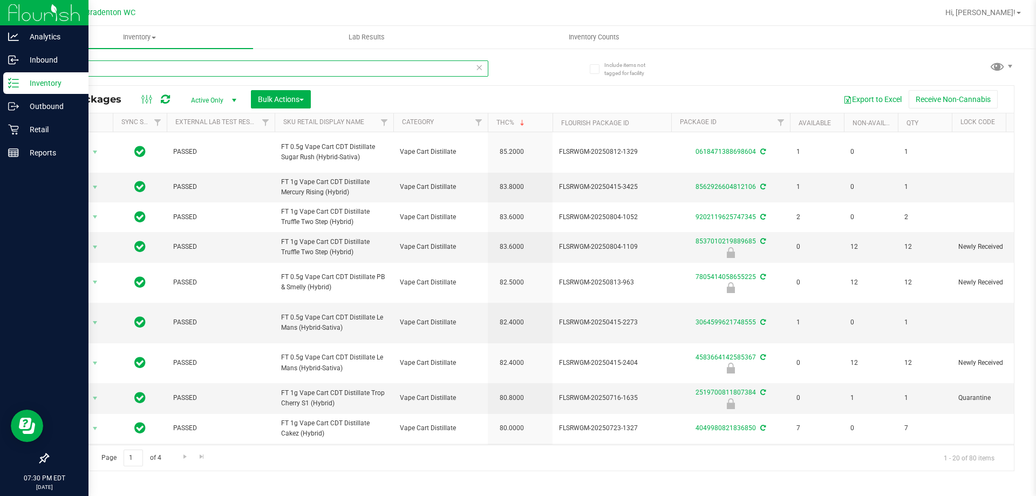
type input "cdt"
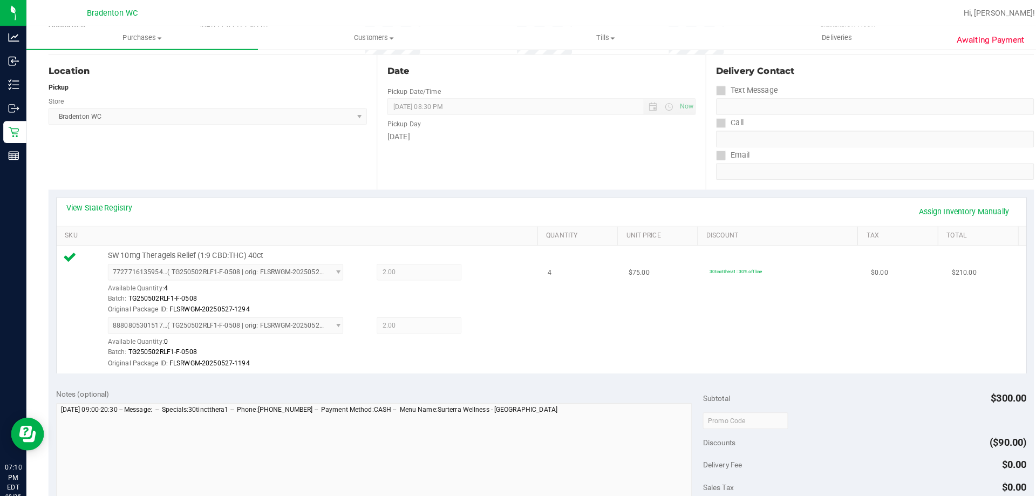
scroll to position [106, 0]
click at [931, 208] on link "Assign Inventory Manually" at bounding box center [946, 207] width 103 height 18
click at [473, 322] on icon at bounding box center [478, 320] width 11 height 12
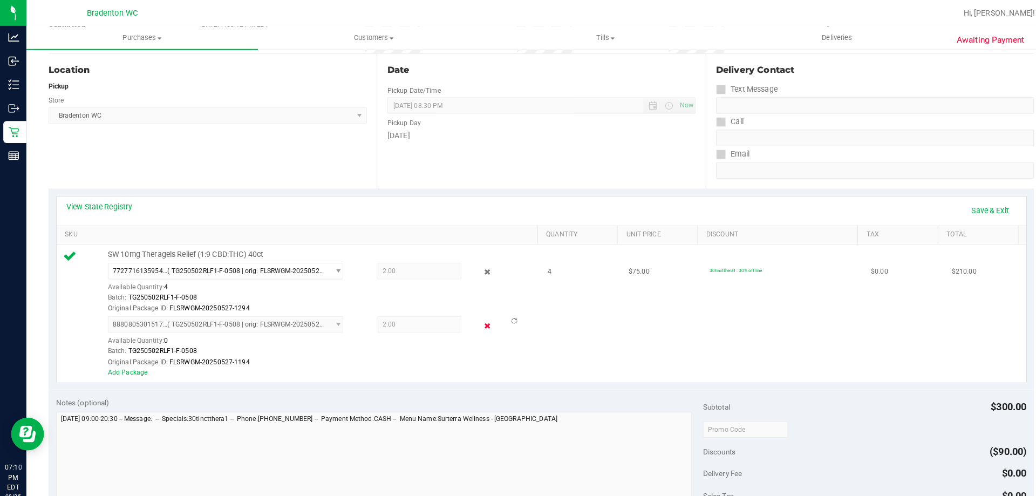
click at [473, 315] on icon at bounding box center [478, 320] width 11 height 12
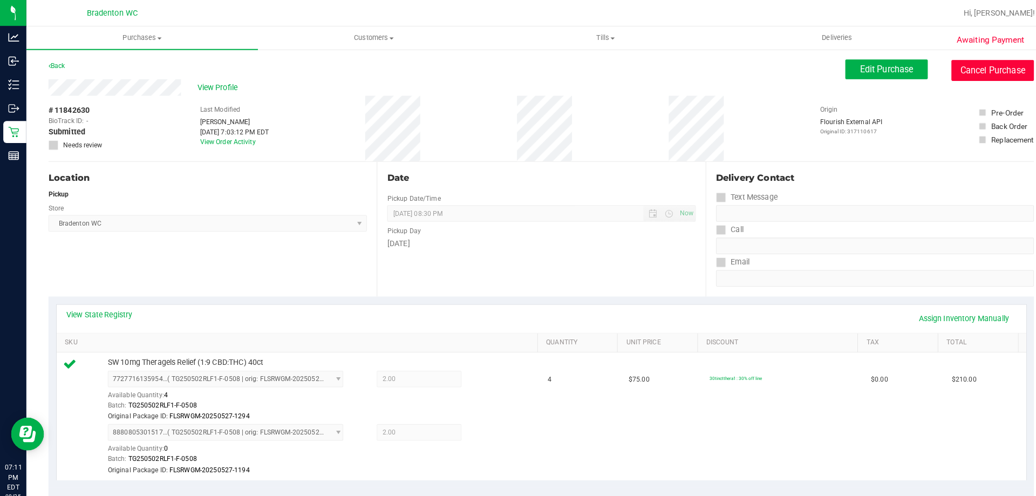
click at [980, 65] on button "Cancel Purchase" at bounding box center [974, 69] width 81 height 21
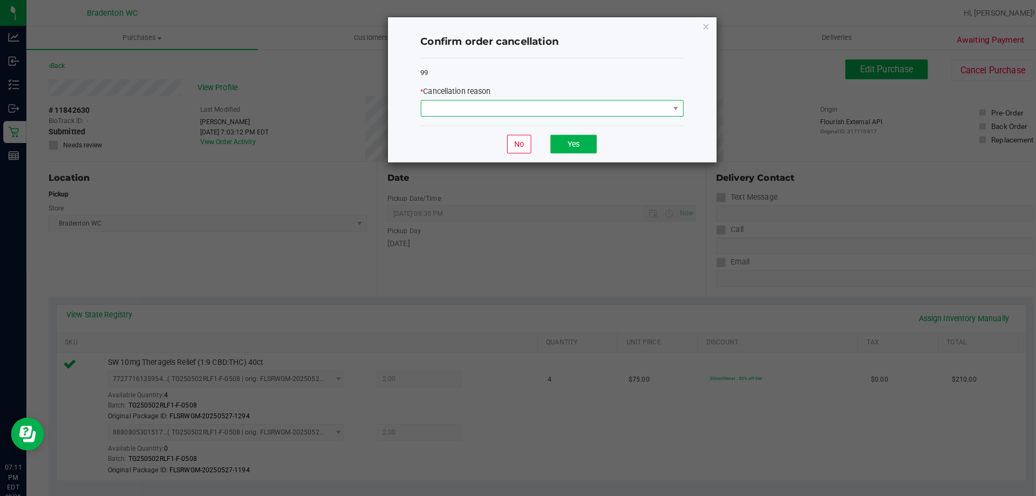
click at [532, 110] on span at bounding box center [534, 106] width 243 height 15
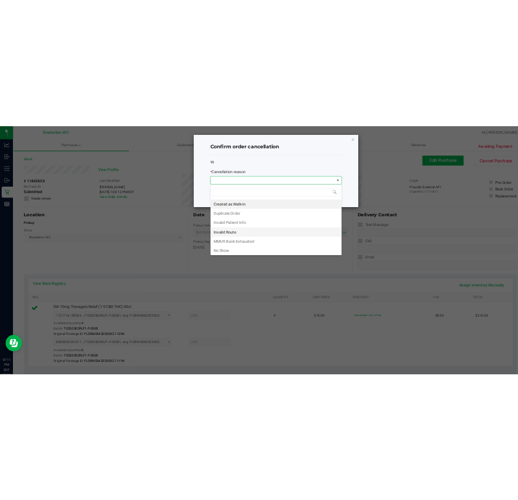
scroll to position [16, 258]
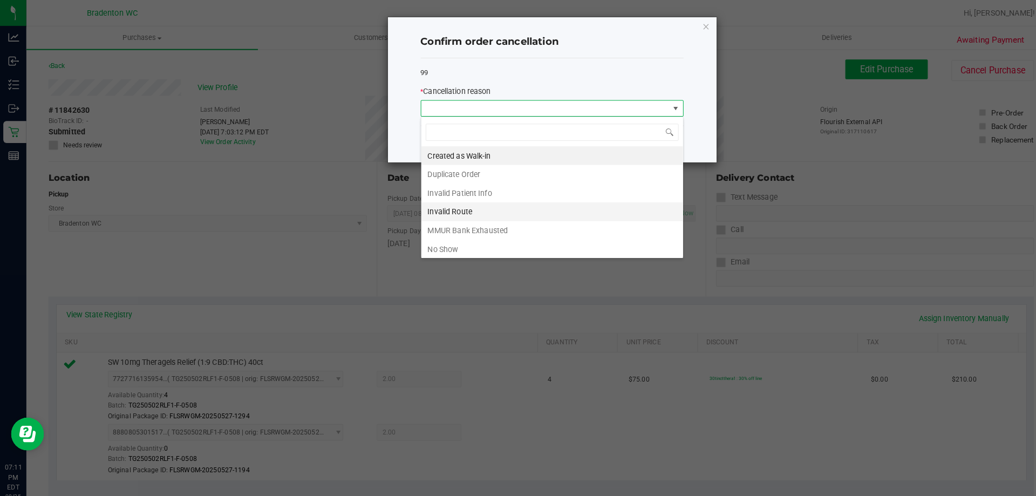
click at [501, 203] on li "Invalid Route" at bounding box center [541, 208] width 257 height 18
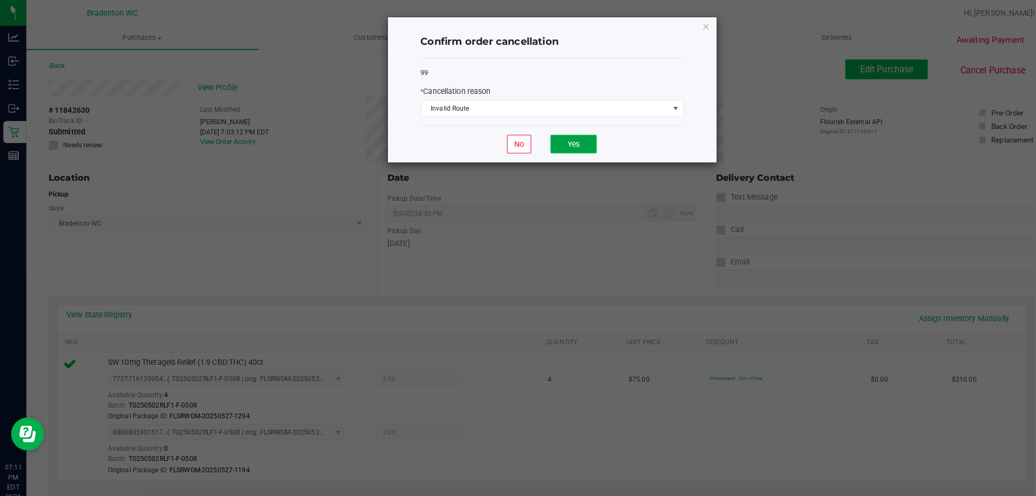
click at [546, 137] on button "Yes" at bounding box center [562, 141] width 45 height 18
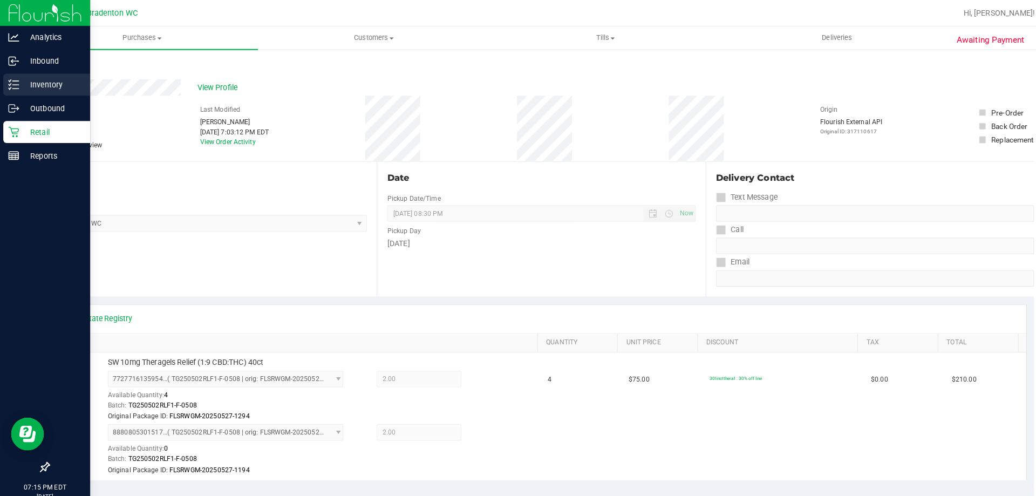
click at [28, 78] on p "Inventory" at bounding box center [51, 83] width 65 height 13
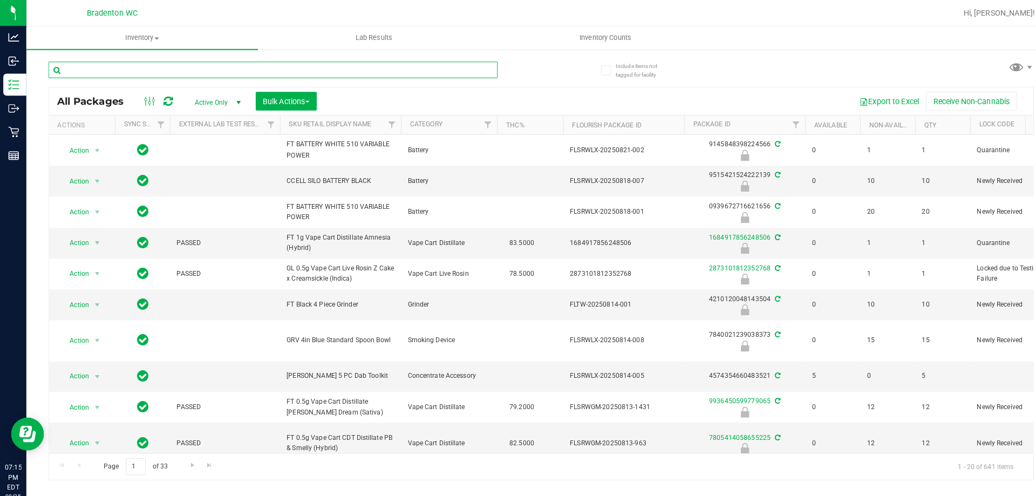
click at [180, 66] on input "text" at bounding box center [267, 68] width 441 height 16
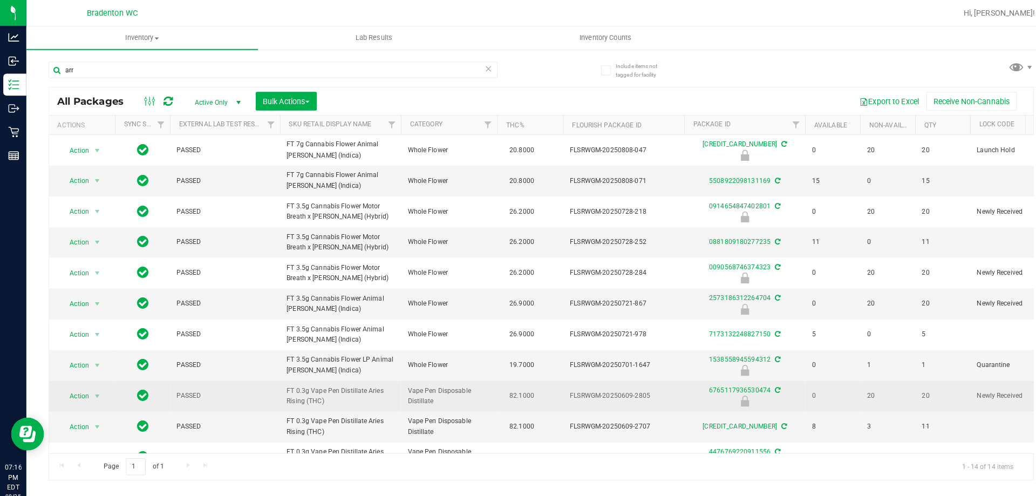
click at [350, 381] on span "FT 0.3g Vape Pen Distillate Aries Rising (THC)" at bounding box center [334, 388] width 106 height 21
copy tr "FT 0.3g Vape Pen Distillate Aries Rising (THC)"
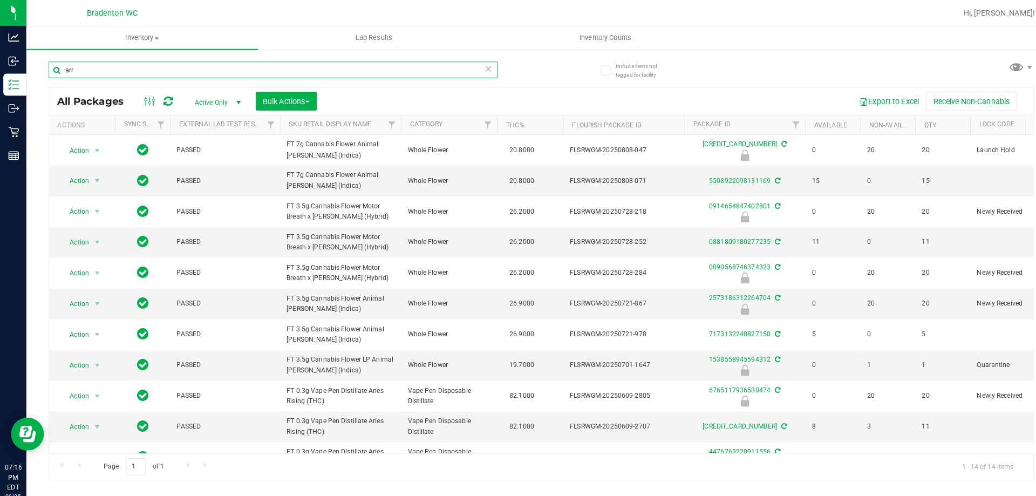
click at [158, 66] on input "arr" at bounding box center [267, 68] width 441 height 16
paste input "FT 0.3g Vape Pen Distillate Aries Rising (THC)"
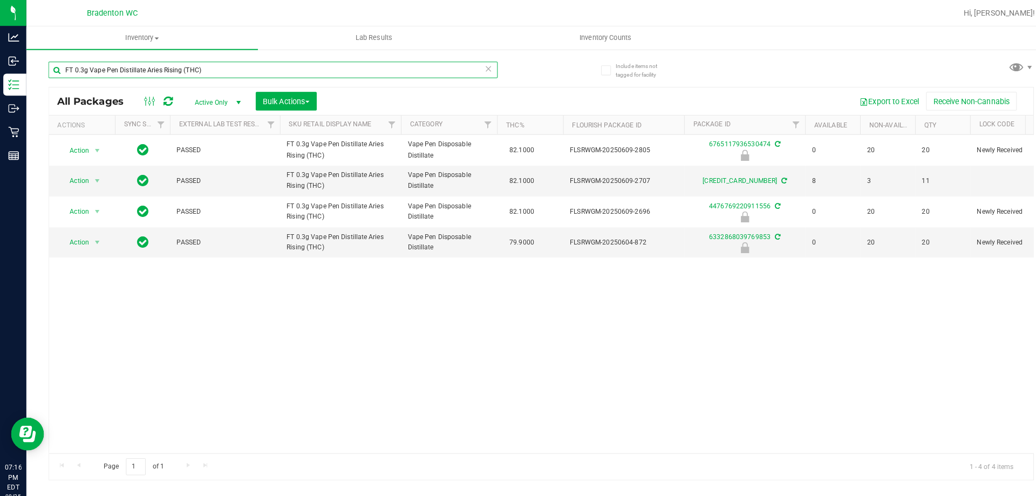
type input "FT 0.3g Vape Pen Distillate Aries Rising (THC)"
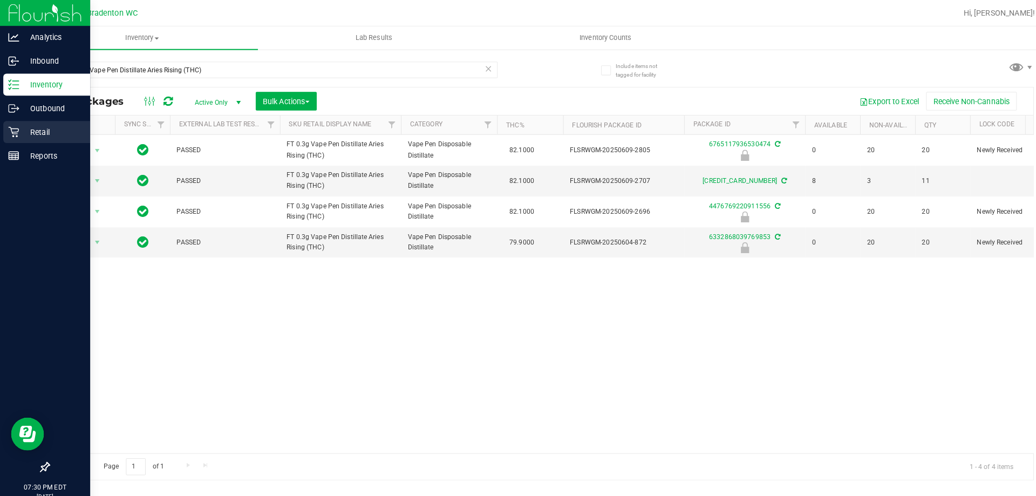
click at [17, 133] on icon at bounding box center [13, 130] width 10 height 10
